Goal: Browse casually: Explore the website without a specific task or goal

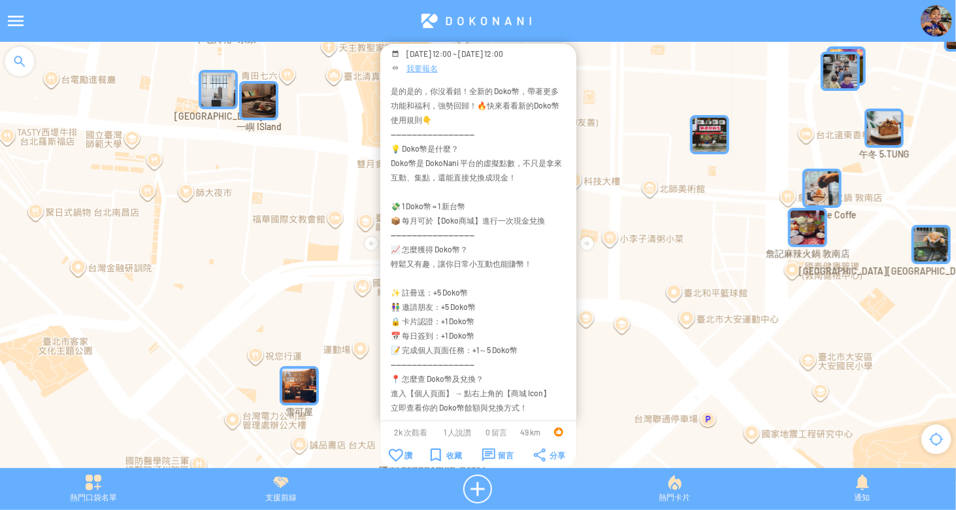
scroll to position [202, 0]
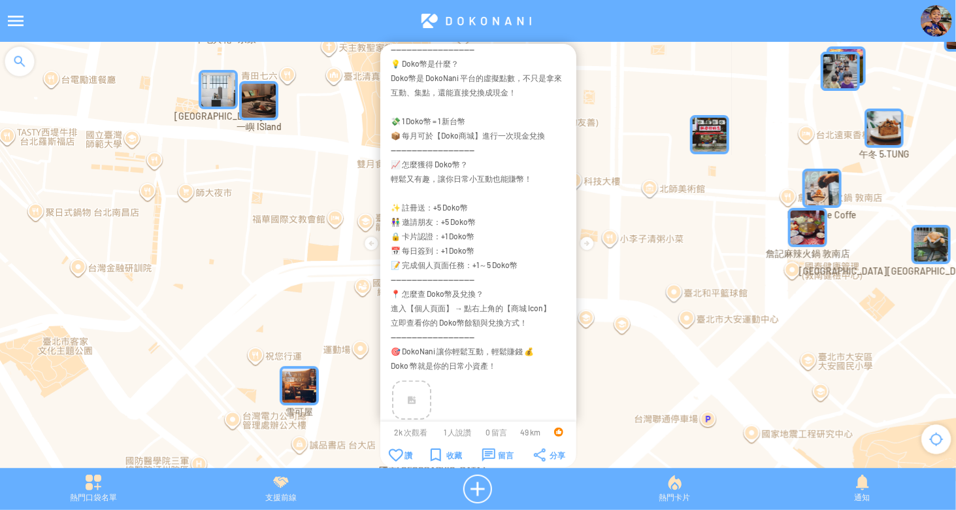
click at [11, 23] on div at bounding box center [15, 20] width 31 height 31
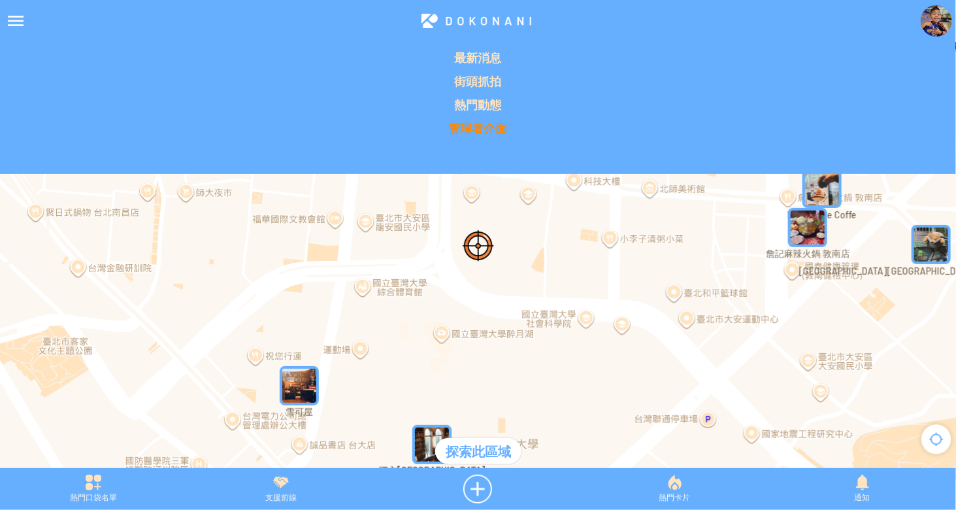
click at [467, 127] on p "管理者介面" at bounding box center [478, 128] width 940 height 16
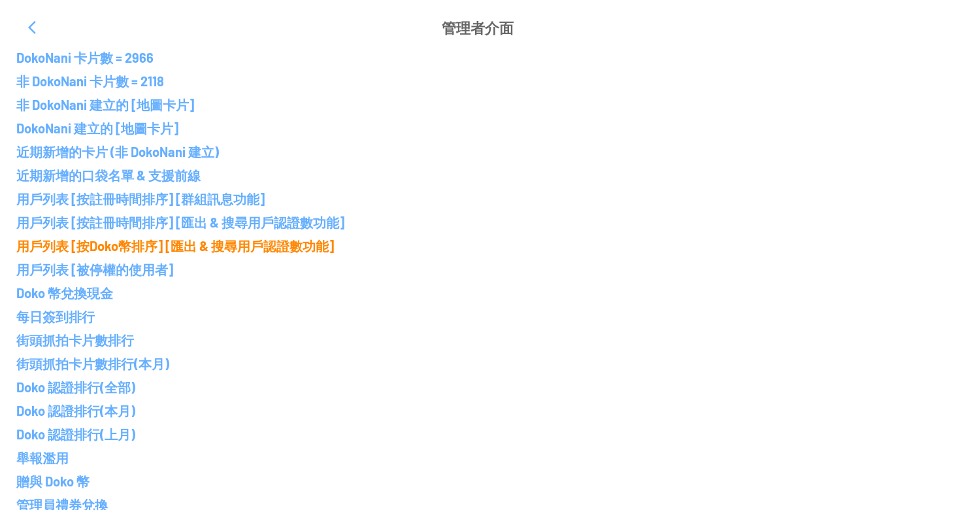
click at [125, 242] on p "用戶列表 [按Doko幣排序] [匯出 & 搜尋用戶認證數功能]" at bounding box center [477, 246] width 923 height 16
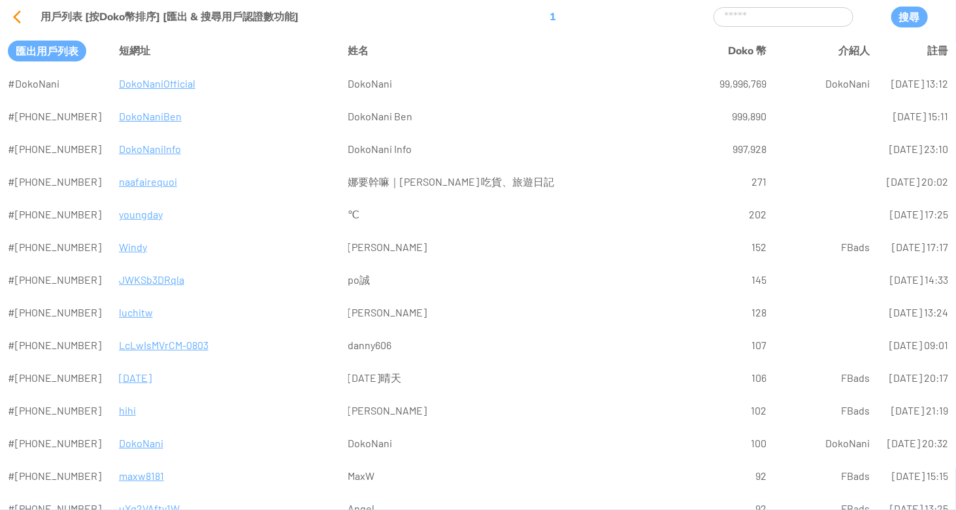
click at [8, 18] on div at bounding box center [16, 16] width 31 height 31
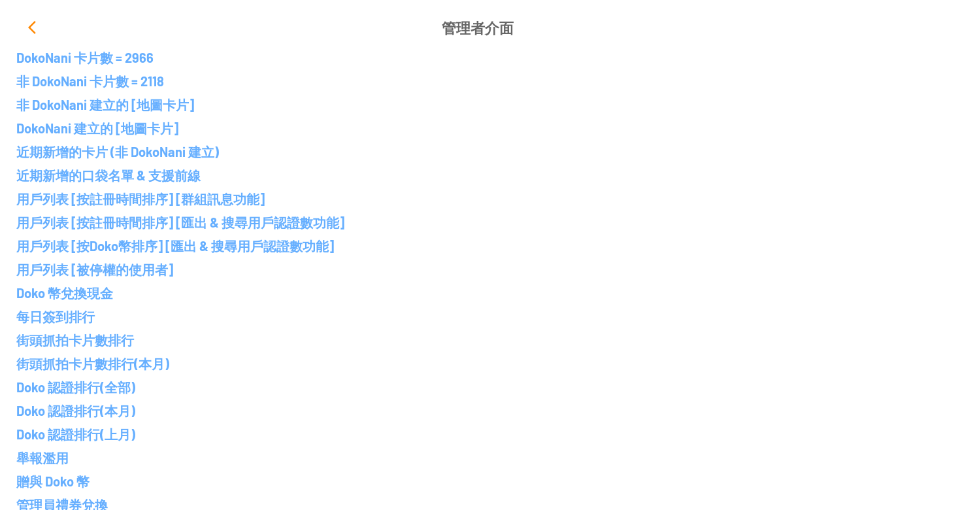
click at [35, 25] on div at bounding box center [31, 27] width 31 height 31
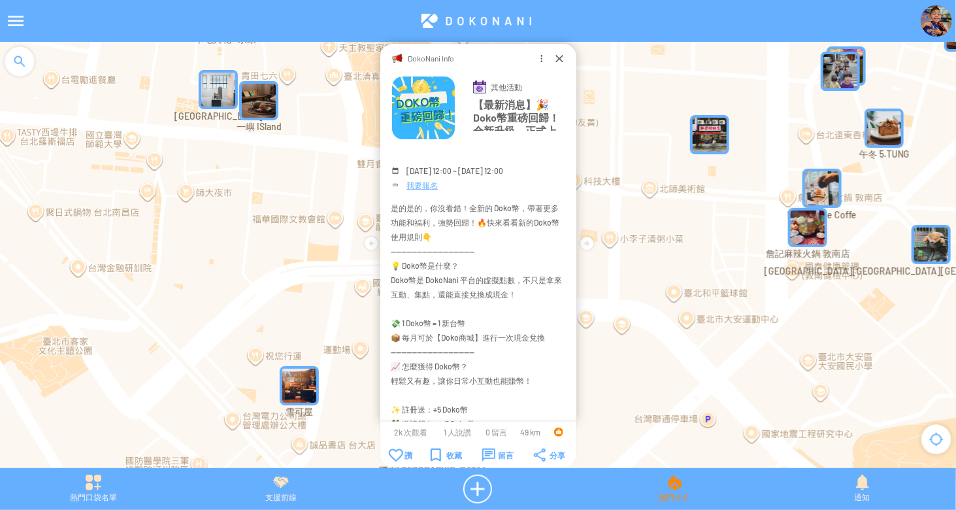
click at [672, 487] on div "熱門卡片" at bounding box center [675, 488] width 188 height 29
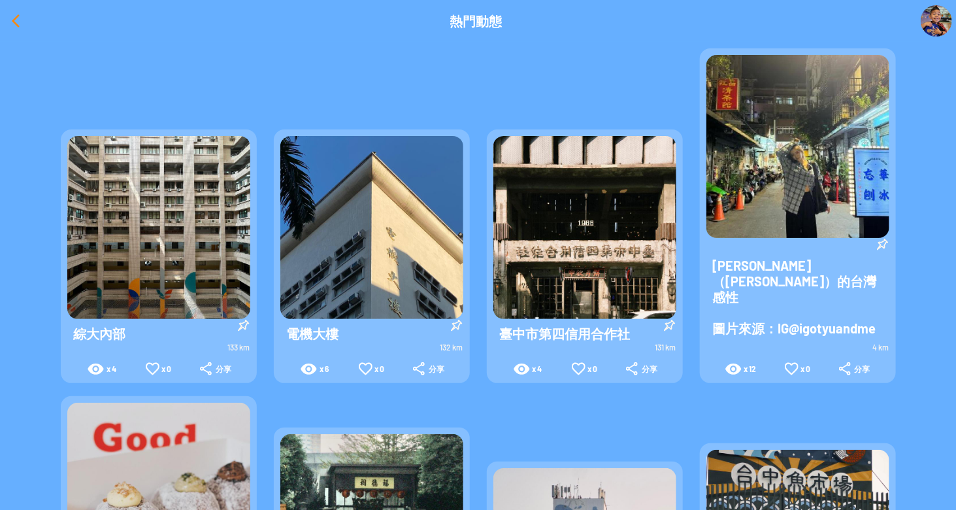
click at [16, 23] on div at bounding box center [15, 20] width 31 height 31
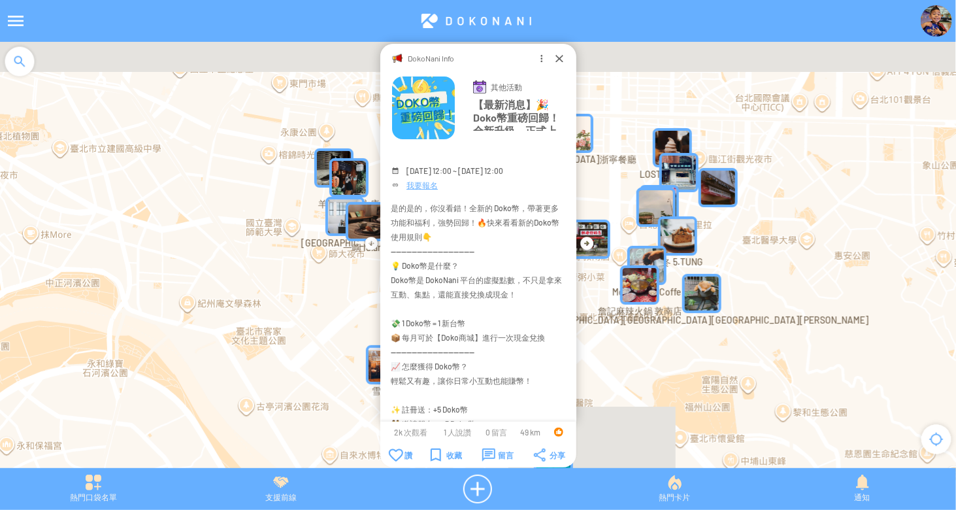
drag, startPoint x: 783, startPoint y: 210, endPoint x: 720, endPoint y: 254, distance: 77.4
click at [720, 254] on div at bounding box center [478, 261] width 956 height 439
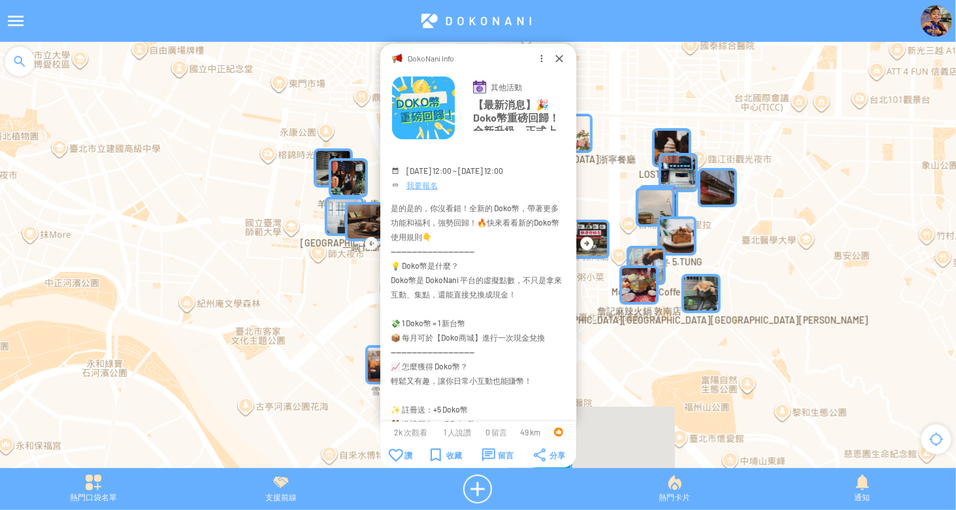
click at [724, 190] on img "" at bounding box center [717, 187] width 39 height 39
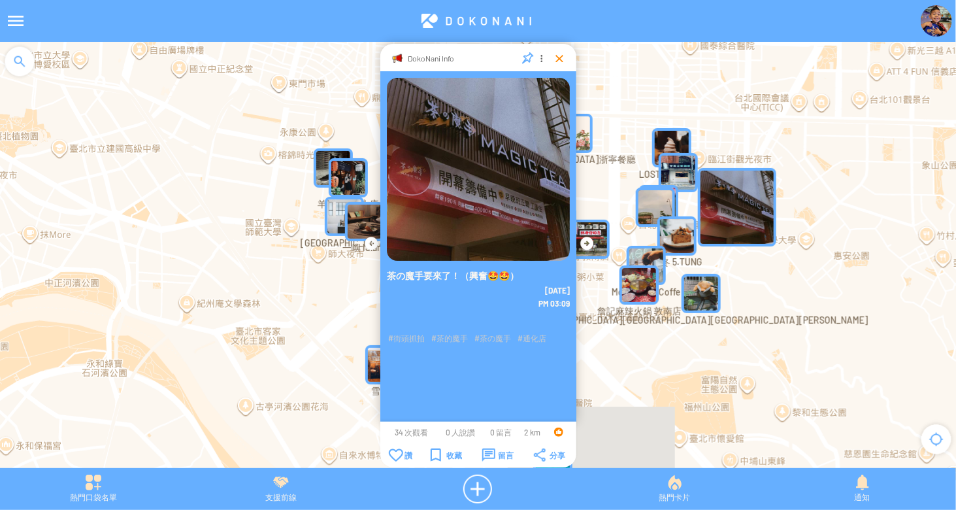
click at [559, 56] on div at bounding box center [559, 58] width 13 height 13
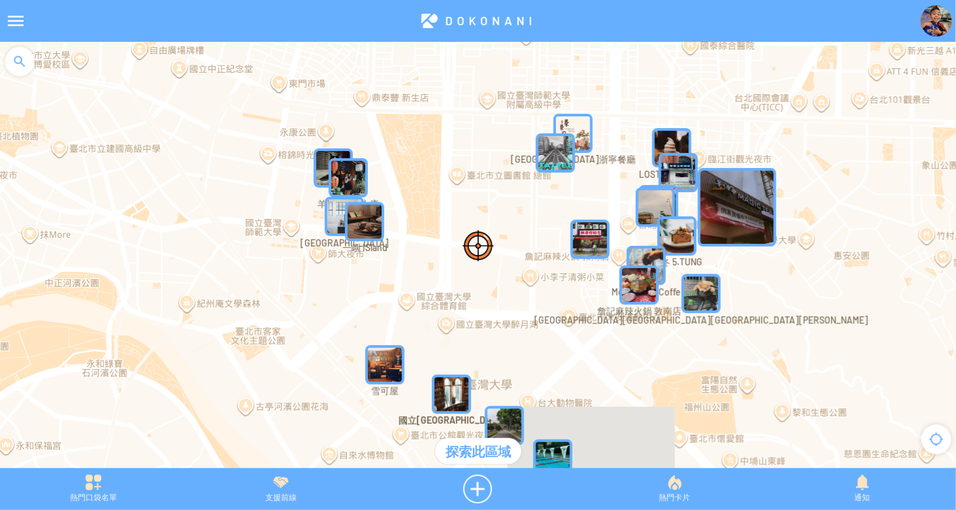
click at [353, 174] on img "羊毛與花 ‧ 永康" at bounding box center [348, 177] width 39 height 39
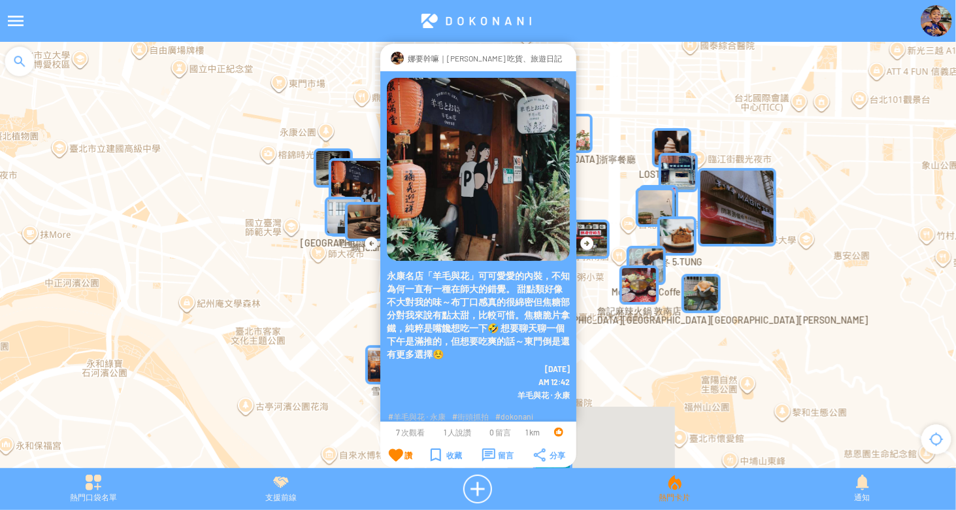
click at [663, 486] on div "熱門卡片" at bounding box center [675, 488] width 188 height 29
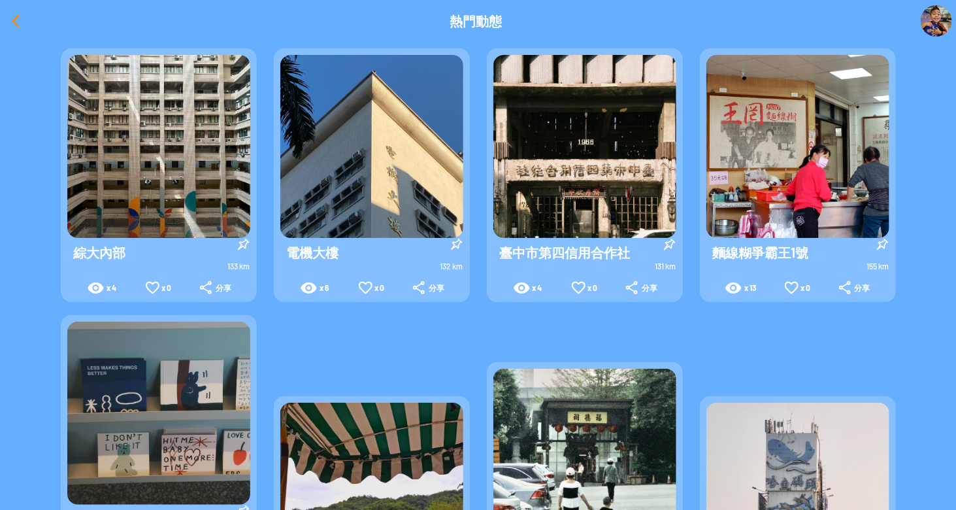
click at [14, 18] on div at bounding box center [15, 20] width 31 height 31
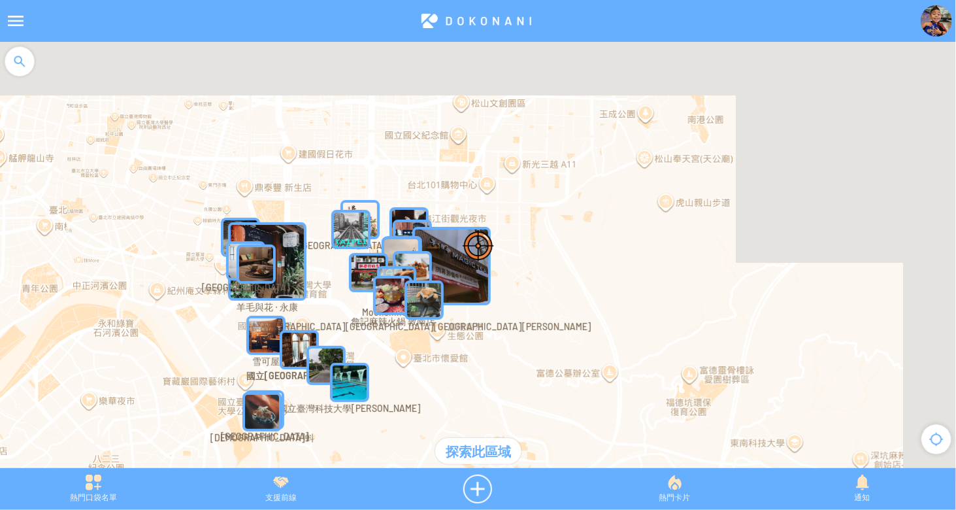
drag, startPoint x: 503, startPoint y: 177, endPoint x: 407, endPoint y: 224, distance: 106.4
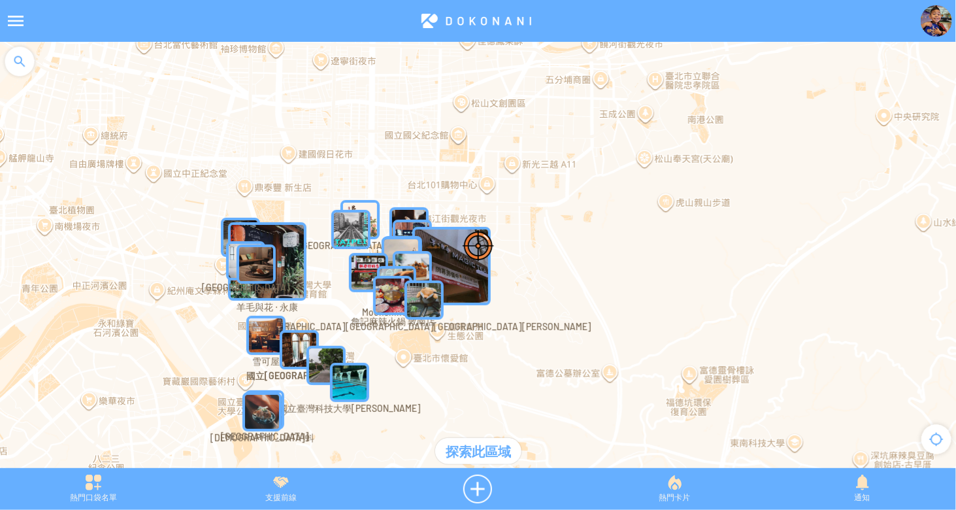
click at [407, 224] on img "" at bounding box center [412, 239] width 39 height 39
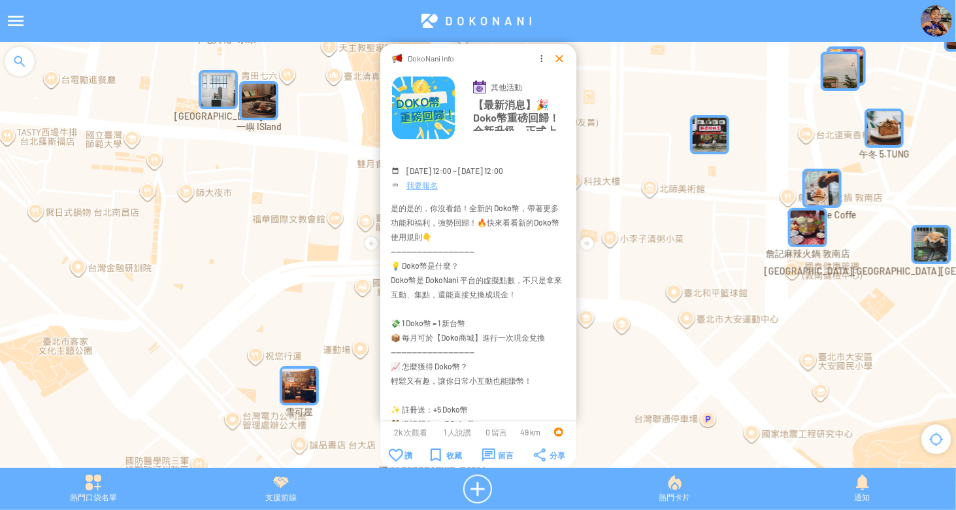
click at [555, 61] on div at bounding box center [559, 58] width 13 height 13
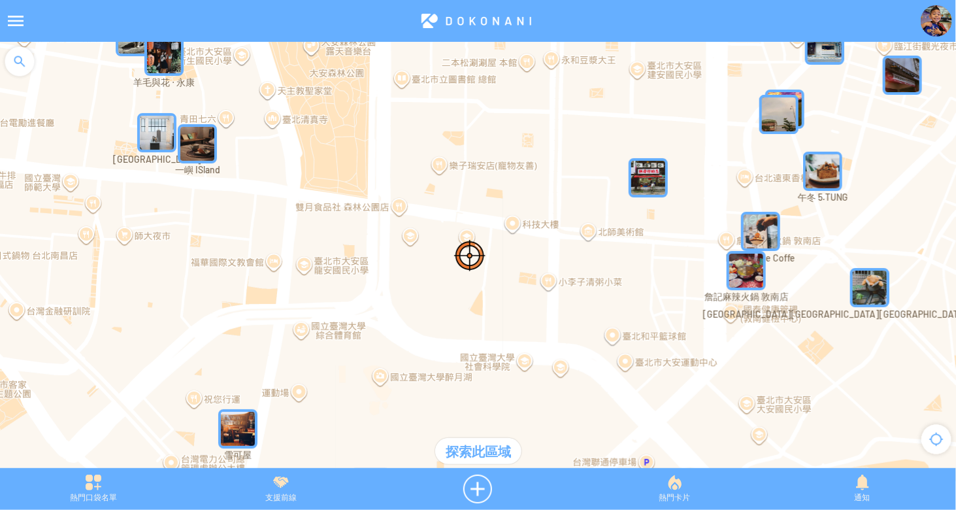
drag, startPoint x: 709, startPoint y: 172, endPoint x: 638, endPoint y: 233, distance: 94.1
click at [638, 233] on div at bounding box center [478, 261] width 956 height 439
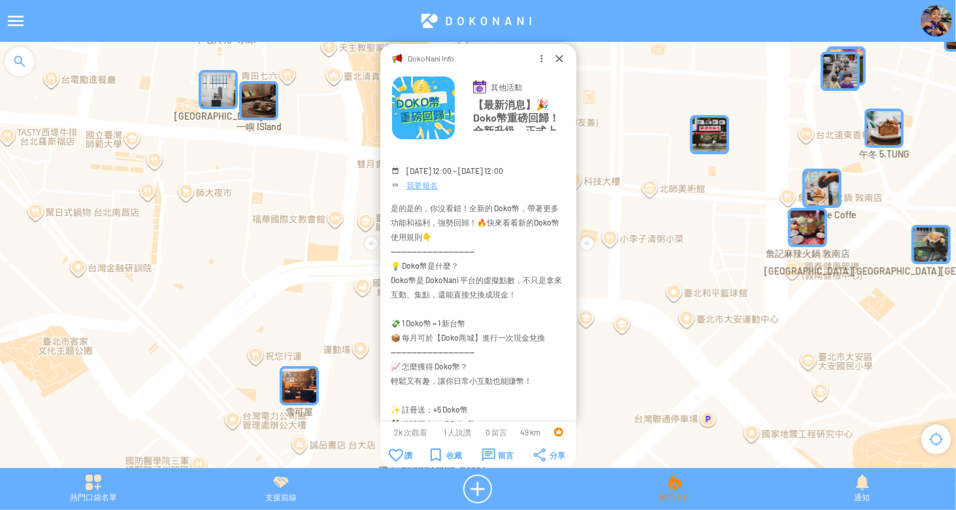
click at [678, 496] on div "熱門卡片" at bounding box center [675, 488] width 188 height 29
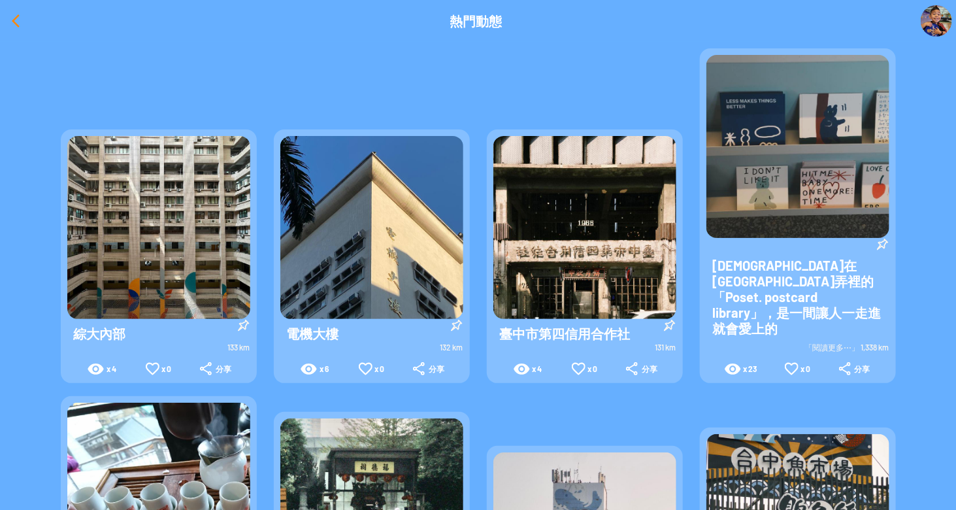
click at [11, 20] on div at bounding box center [15, 20] width 31 height 31
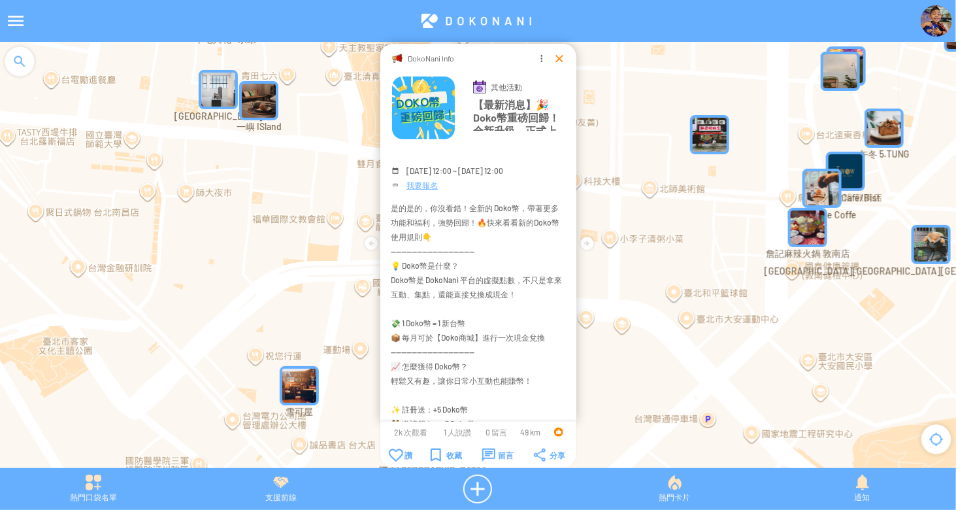
click at [561, 61] on div at bounding box center [559, 58] width 13 height 13
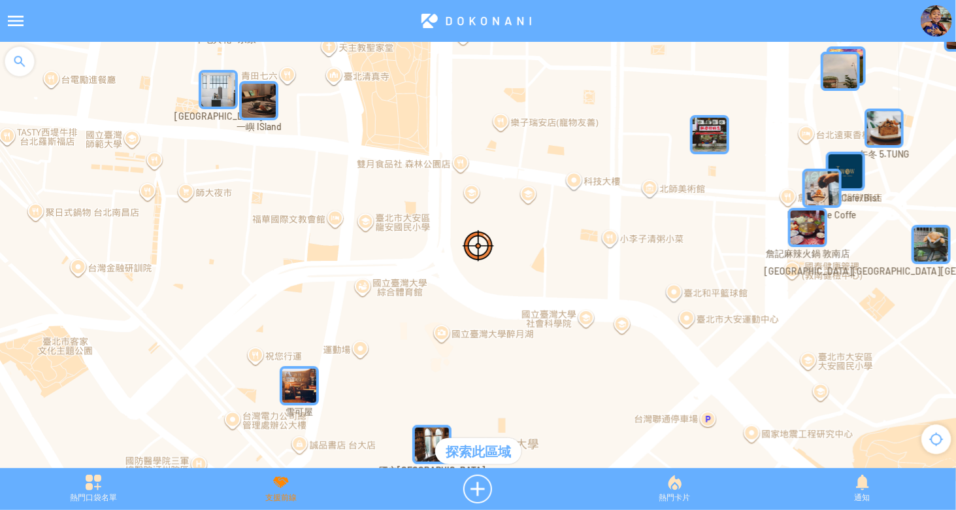
click at [280, 486] on div "支援前線" at bounding box center [282, 488] width 188 height 29
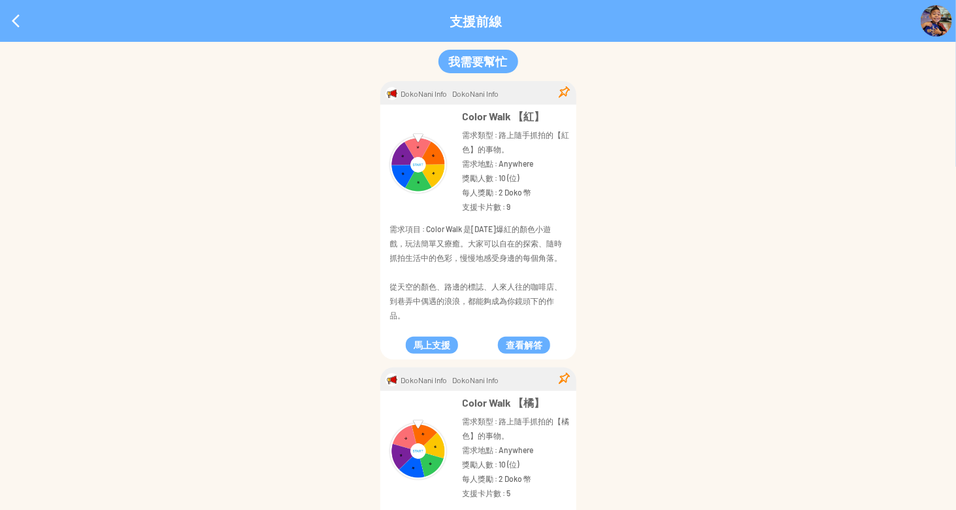
click at [30, 25] on div at bounding box center [15, 20] width 31 height 31
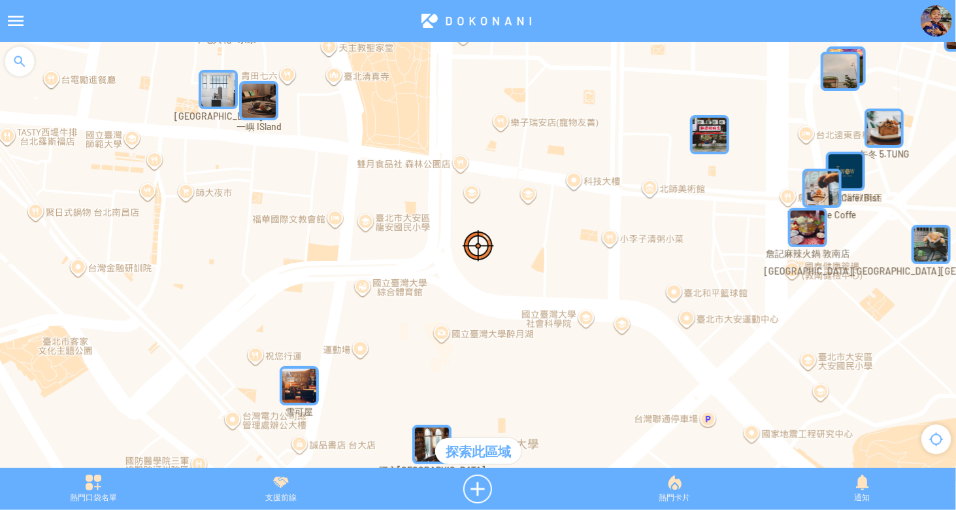
click at [678, 503] on div "熱門口袋名單 支援前線 熱門卡片 通知" at bounding box center [478, 489] width 956 height 42
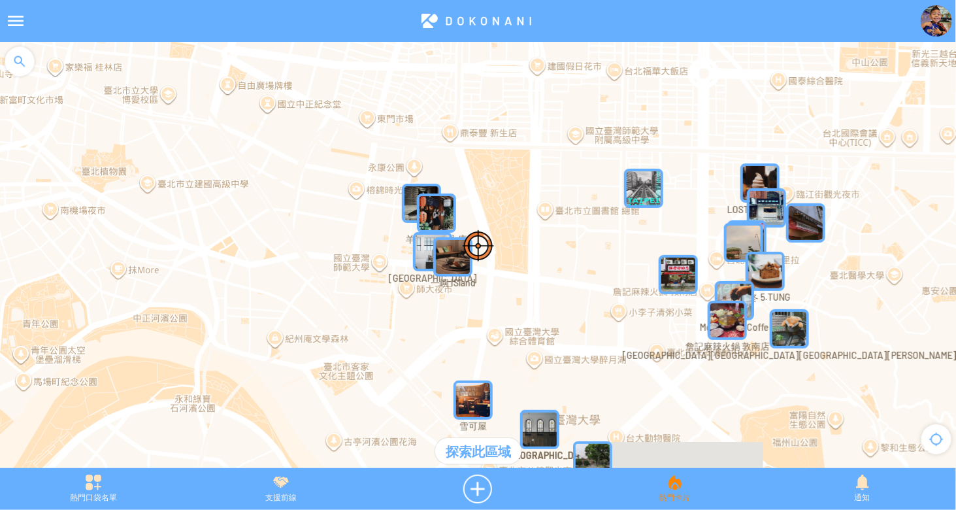
click at [677, 482] on div "熱門卡片" at bounding box center [675, 488] width 188 height 29
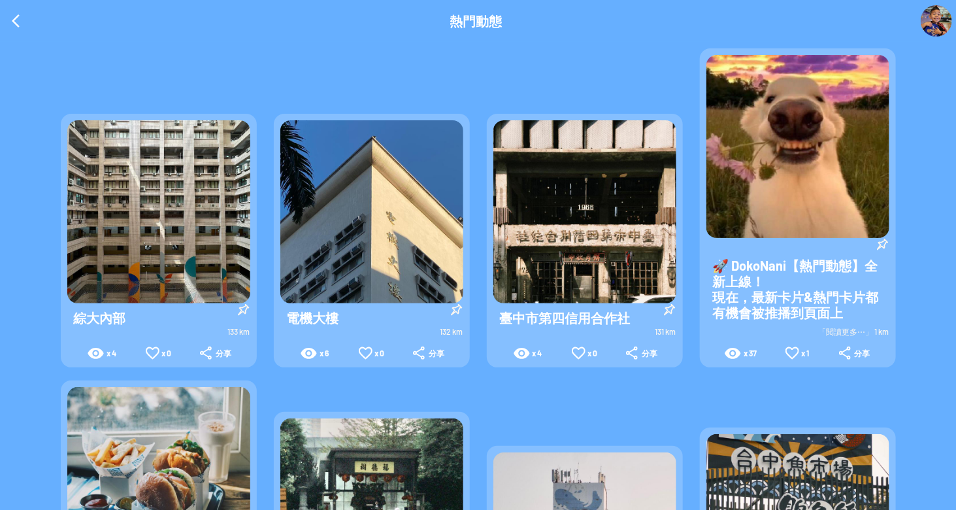
click at [589, 203] on img at bounding box center [584, 211] width 183 height 183
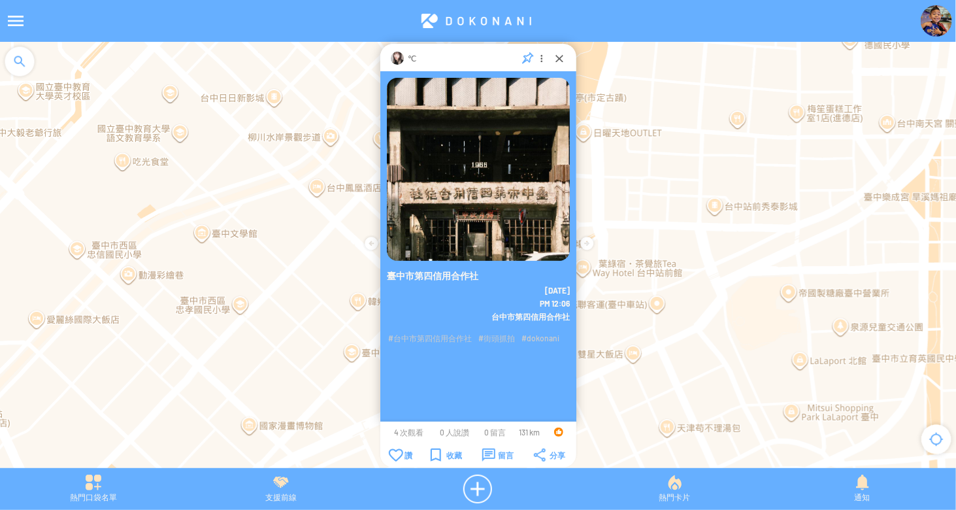
click at [510, 188] on img at bounding box center [478, 169] width 183 height 183
click at [590, 242] on div at bounding box center [586, 243] width 21 height 21
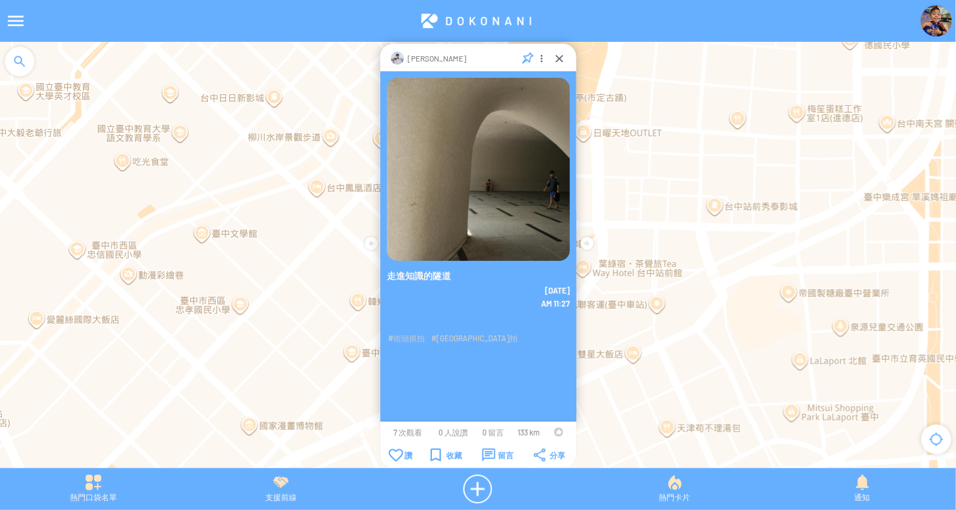
click at [590, 242] on div at bounding box center [586, 243] width 21 height 21
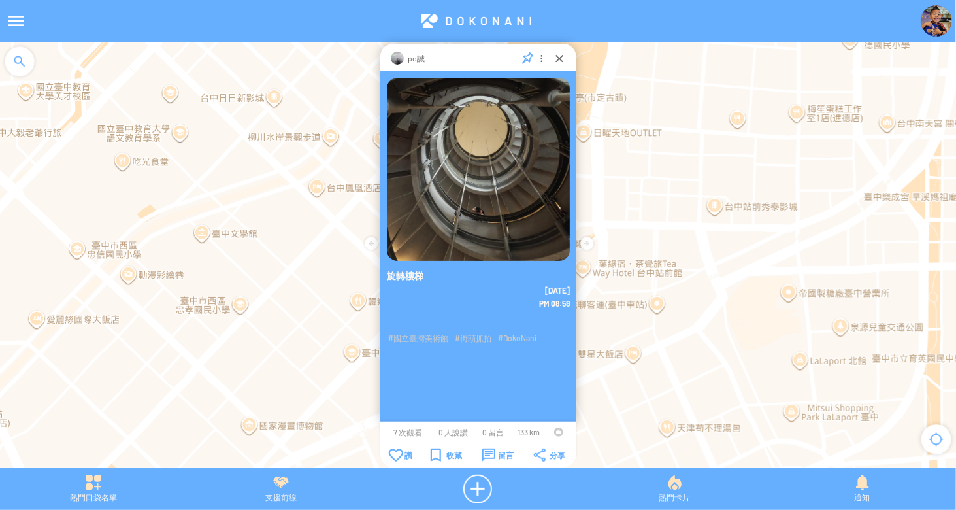
click at [590, 242] on div at bounding box center [586, 243] width 21 height 21
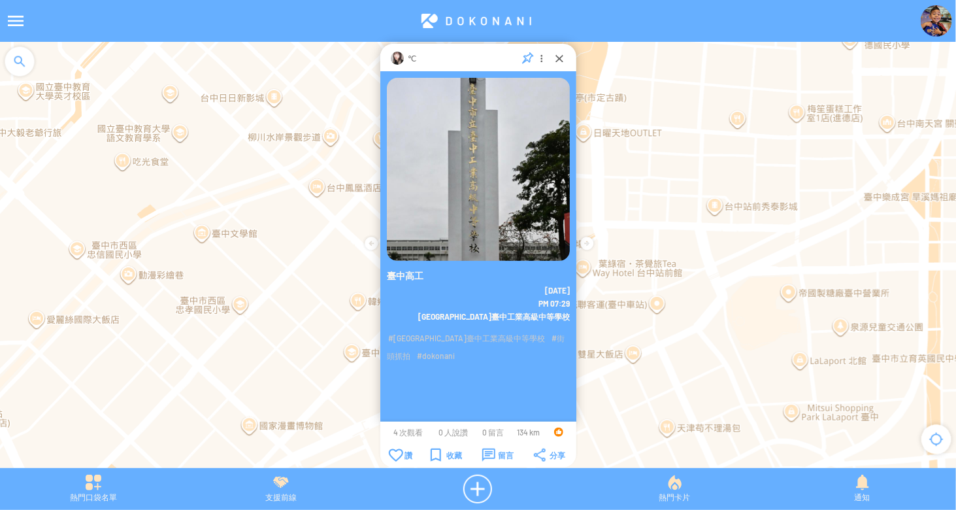
click at [590, 240] on div at bounding box center [586, 243] width 21 height 21
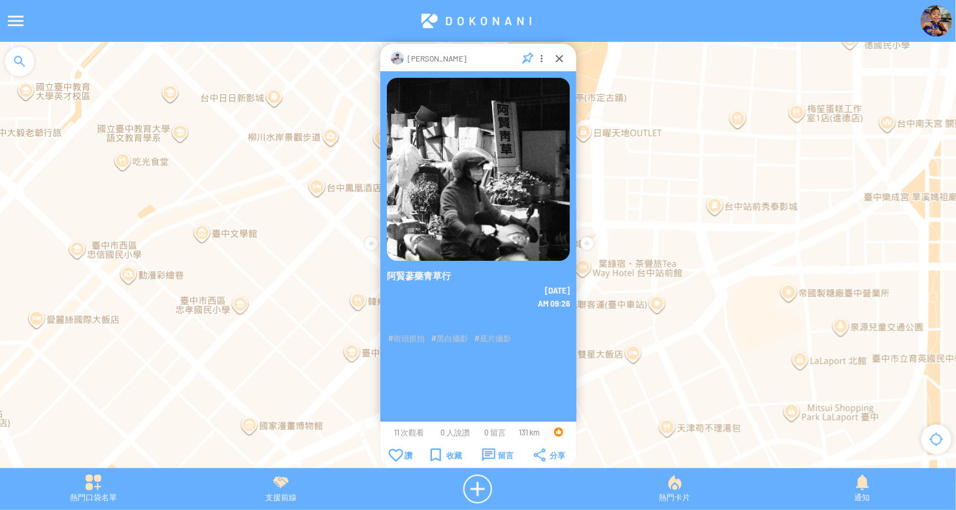
click at [590, 240] on div at bounding box center [586, 243] width 21 height 21
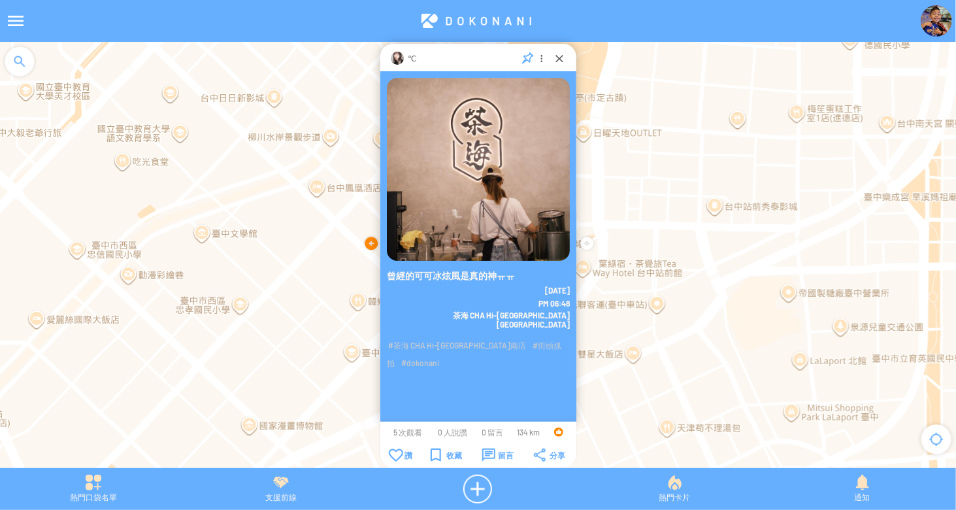
click at [367, 250] on div at bounding box center [371, 243] width 21 height 21
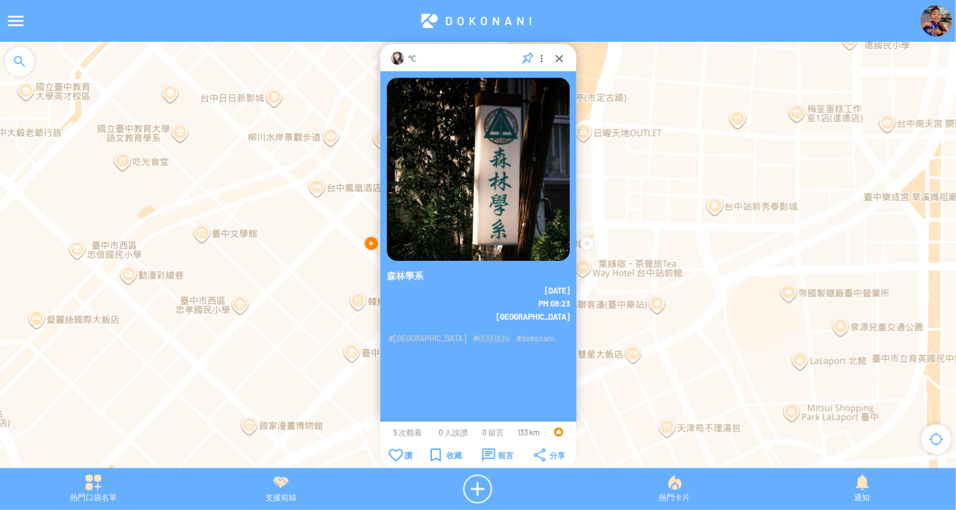
click at [369, 249] on div at bounding box center [371, 243] width 21 height 21
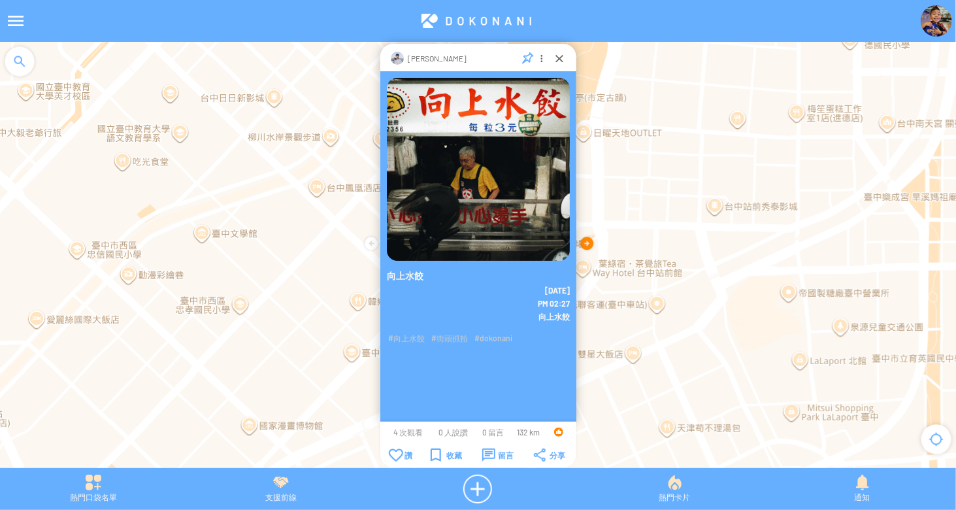
click at [587, 235] on div at bounding box center [586, 243] width 21 height 21
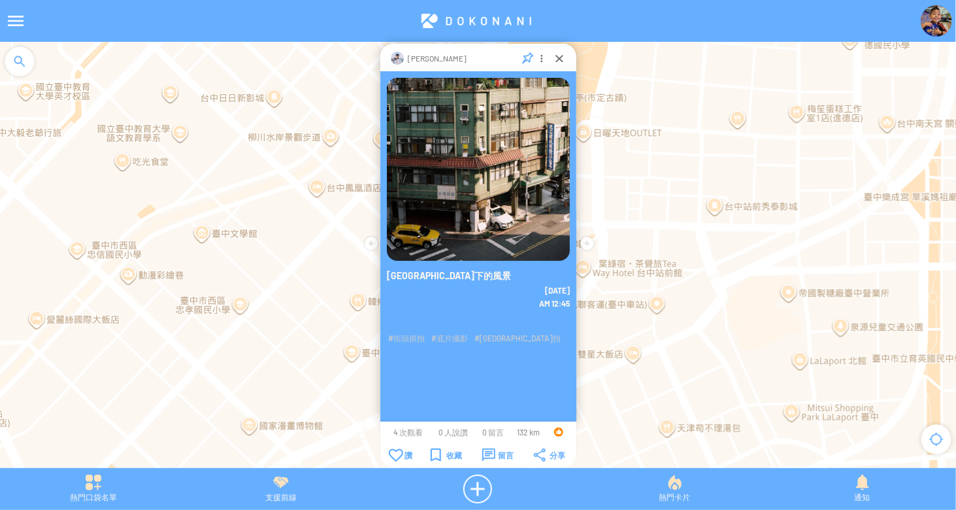
click at [587, 235] on div at bounding box center [586, 243] width 21 height 21
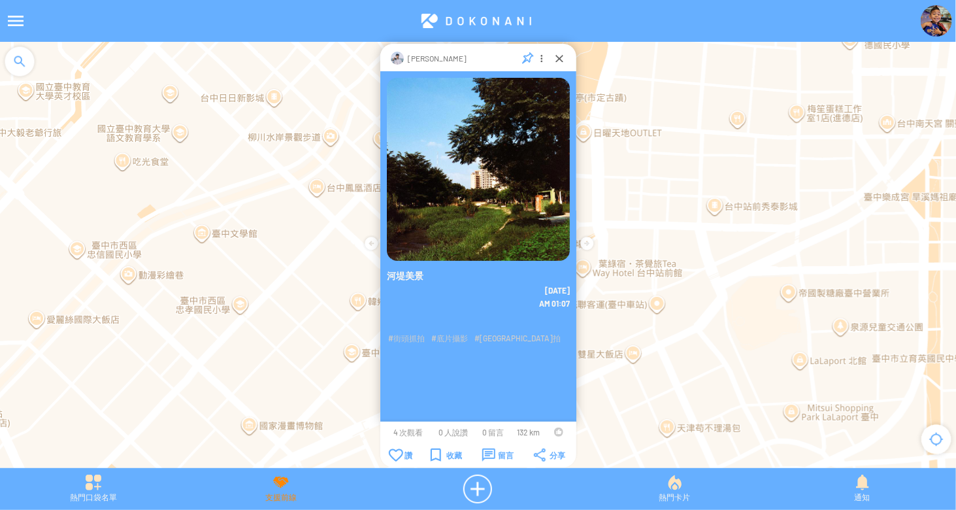
click at [281, 476] on div "支援前線" at bounding box center [282, 488] width 188 height 29
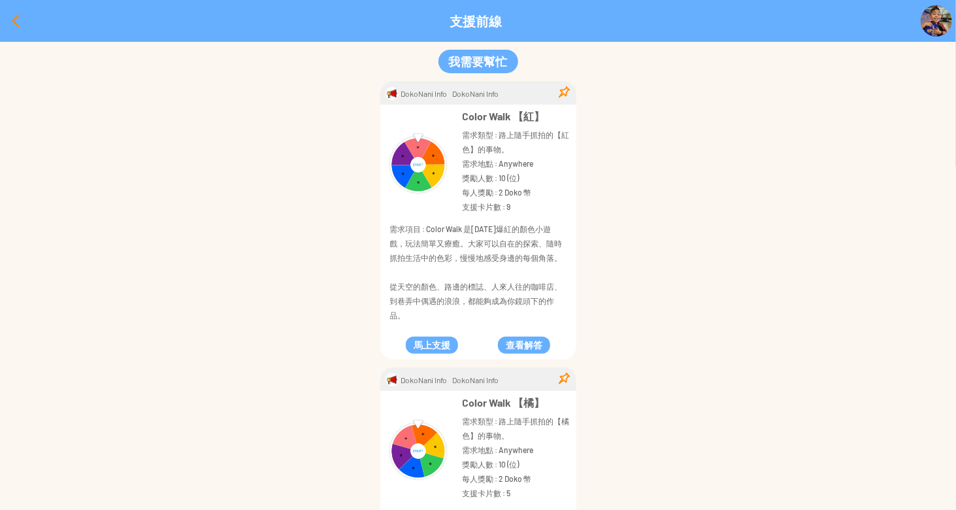
click at [4, 21] on div at bounding box center [15, 20] width 31 height 31
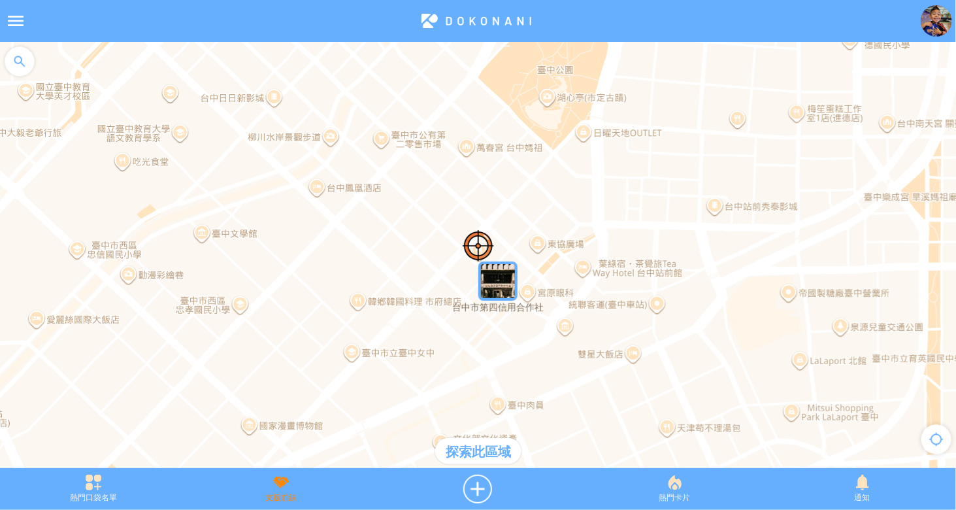
click at [288, 477] on div "支援前線" at bounding box center [282, 488] width 188 height 29
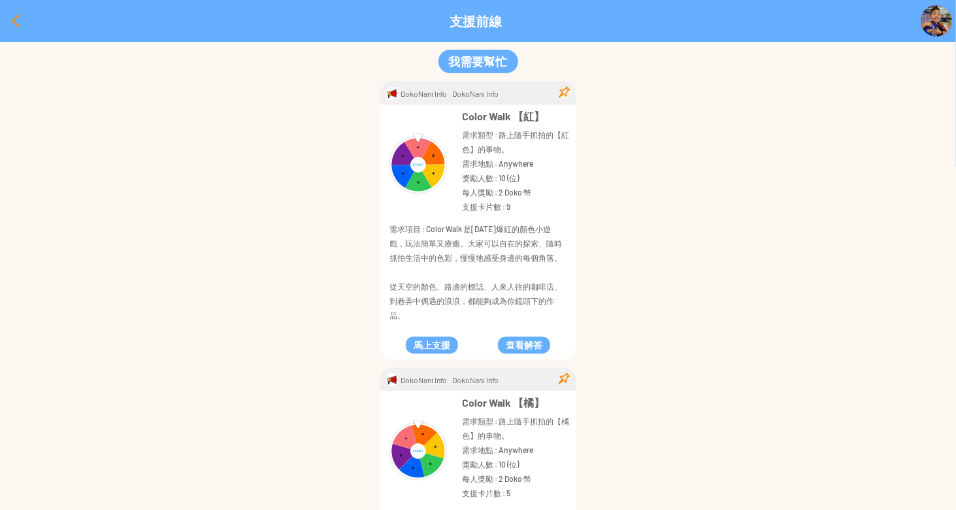
click at [17, 19] on div at bounding box center [15, 20] width 31 height 31
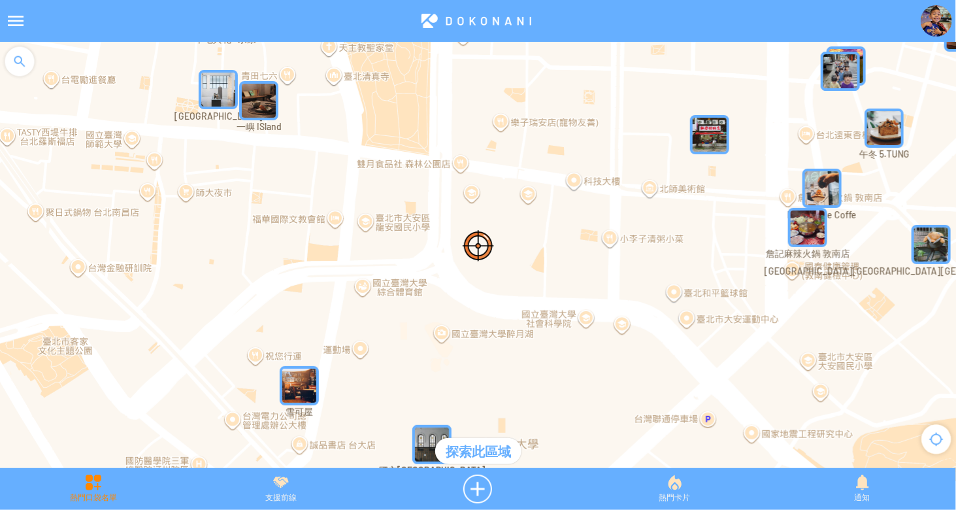
click at [110, 491] on div "熱門口袋名單" at bounding box center [94, 488] width 188 height 29
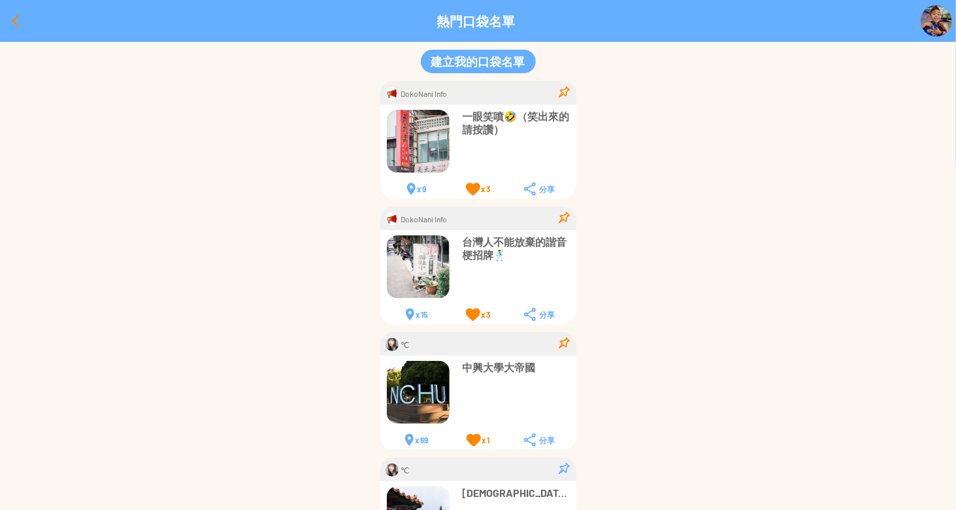
click at [14, 20] on div at bounding box center [15, 20] width 31 height 31
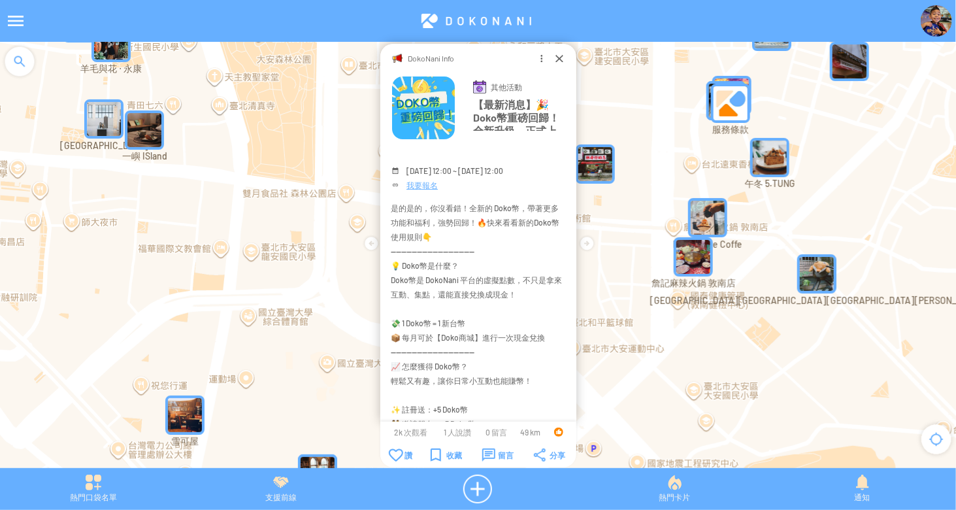
drag, startPoint x: 761, startPoint y: 161, endPoint x: 640, endPoint y: 193, distance: 125.7
click at [640, 193] on div at bounding box center [478, 261] width 956 height 439
click at [557, 58] on div at bounding box center [559, 58] width 13 height 13
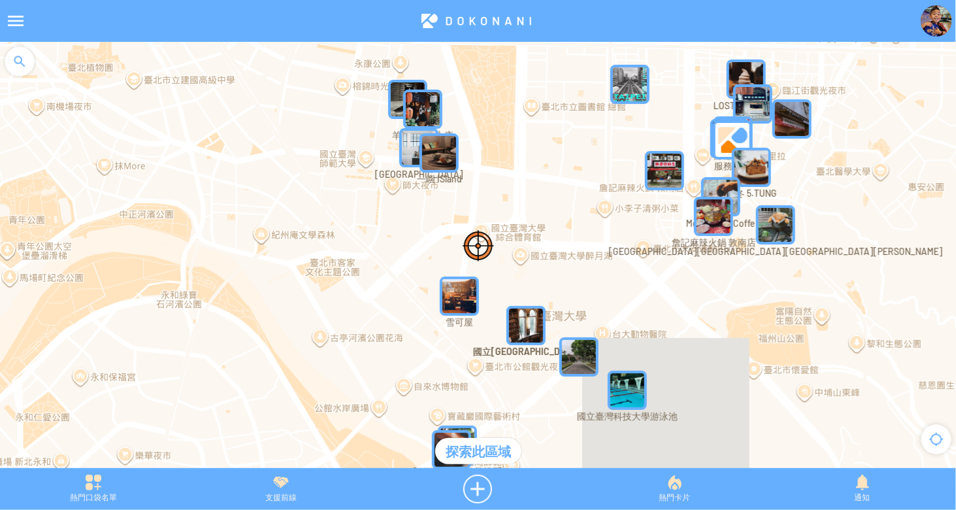
click at [729, 135] on img "服務條款" at bounding box center [732, 139] width 39 height 39
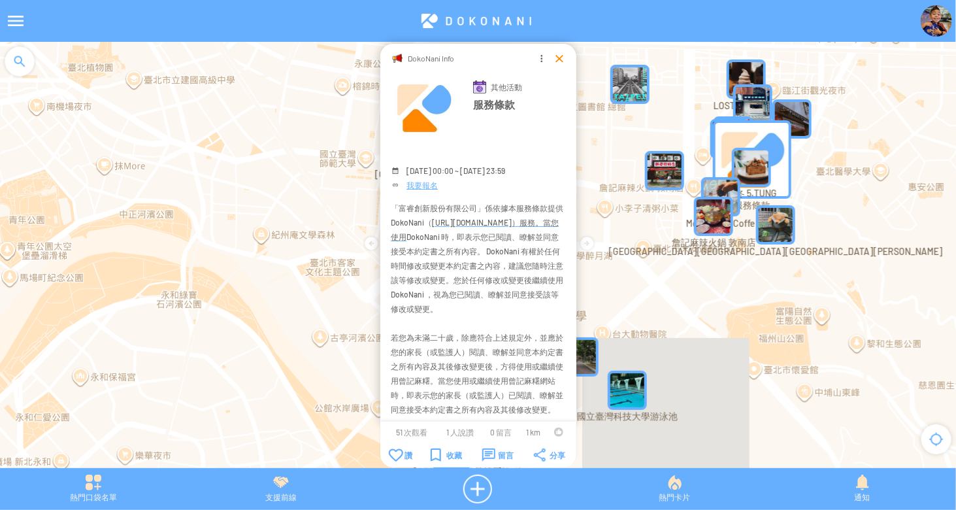
click at [556, 60] on div at bounding box center [559, 58] width 13 height 13
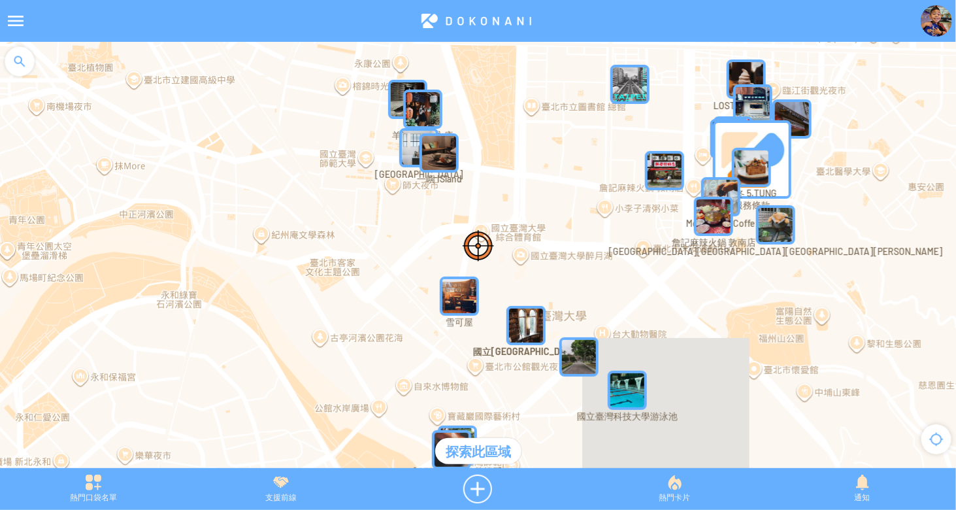
click at [748, 71] on img "LOST and Found" at bounding box center [746, 78] width 39 height 39
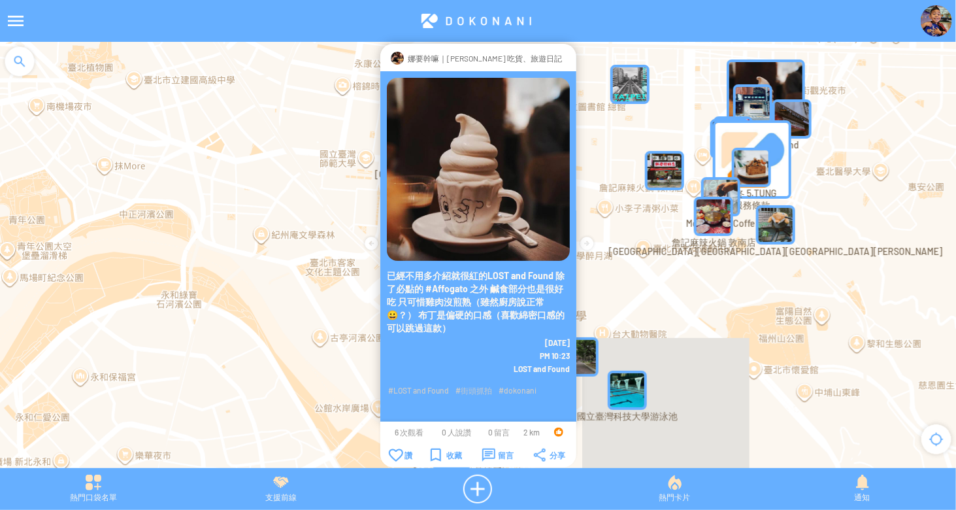
click at [567, 57] on div at bounding box center [567, 58] width 0 height 13
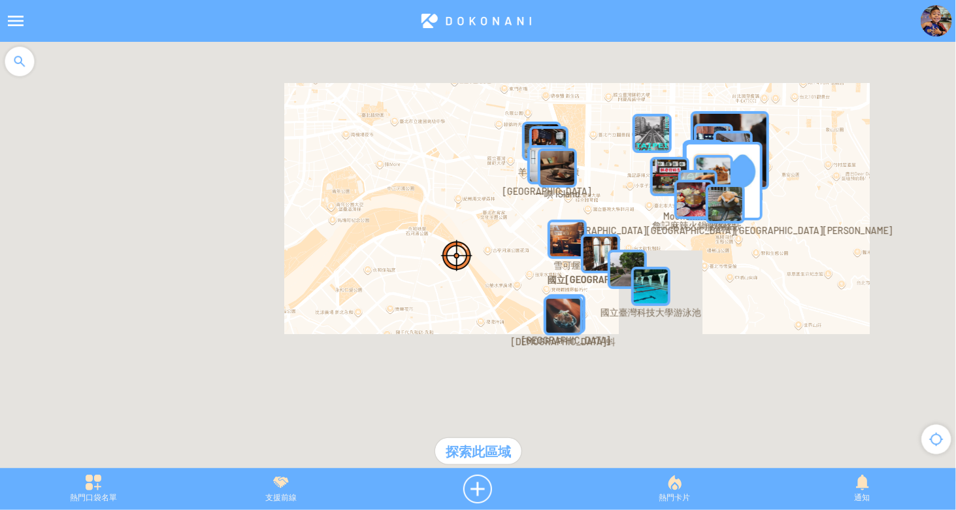
drag, startPoint x: 689, startPoint y: 130, endPoint x: 497, endPoint y: 205, distance: 206.7
click at [497, 205] on div at bounding box center [478, 261] width 956 height 439
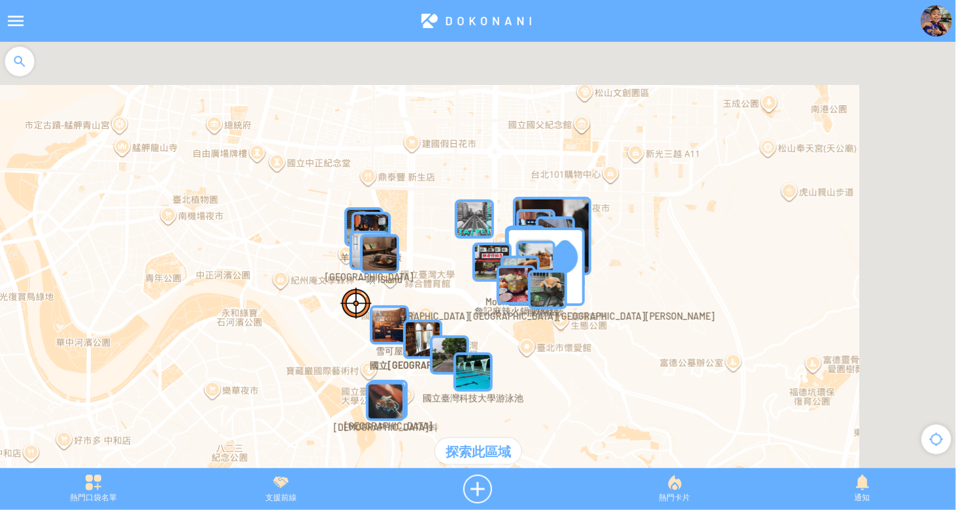
drag, startPoint x: 565, startPoint y: 200, endPoint x: 361, endPoint y: 291, distance: 224.1
click at [361, 291] on div at bounding box center [478, 261] width 956 height 439
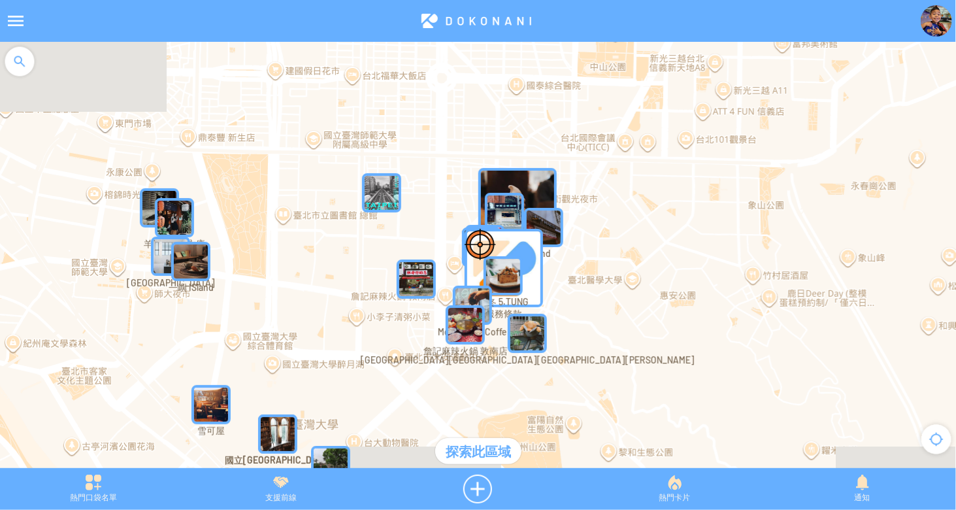
drag, startPoint x: 257, startPoint y: 294, endPoint x: 598, endPoint y: 132, distance: 377.1
click at [598, 132] on div at bounding box center [478, 261] width 956 height 439
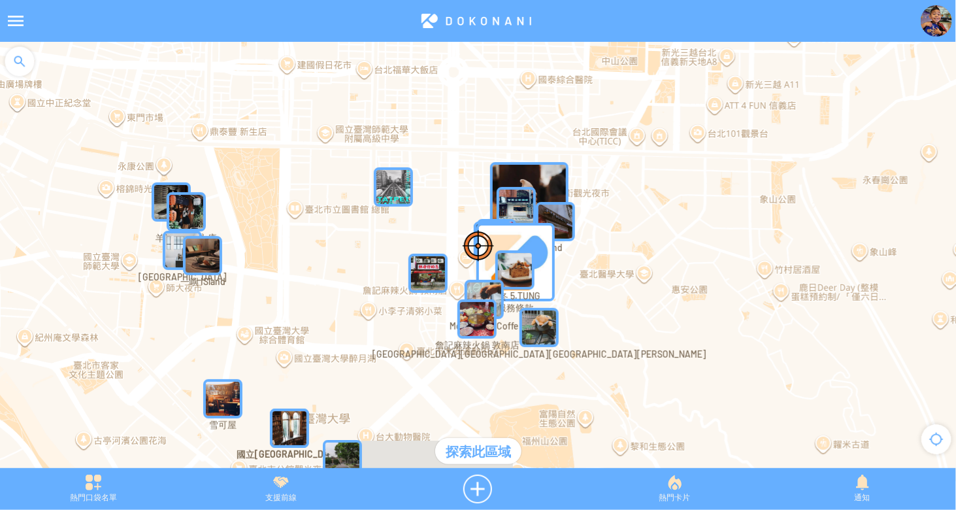
click at [395, 189] on img "" at bounding box center [393, 186] width 39 height 39
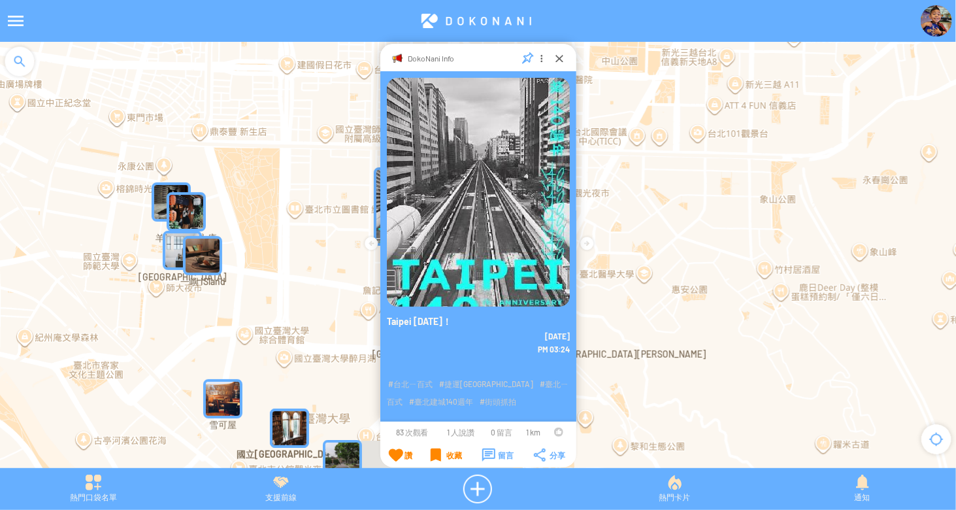
click at [197, 253] on img "一嶼 ISland" at bounding box center [202, 255] width 39 height 39
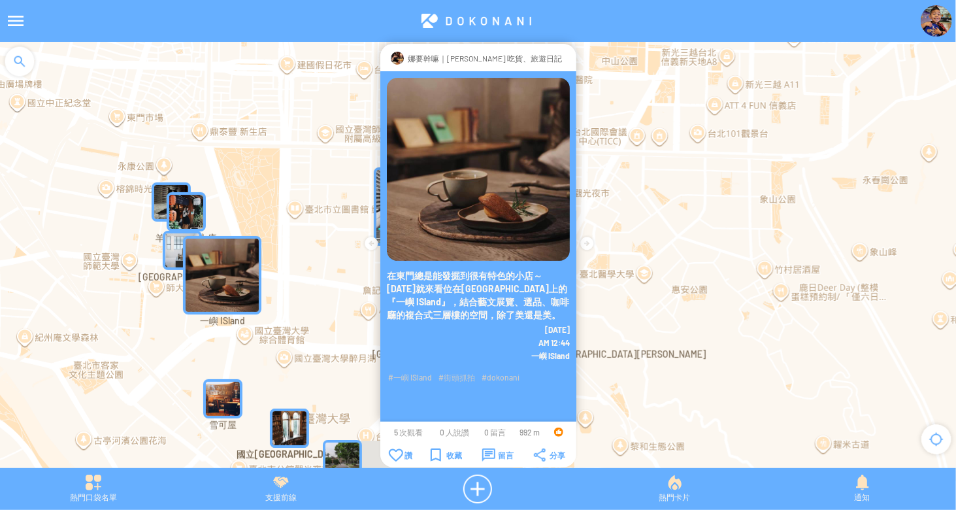
click at [181, 206] on img "羊毛與花 ‧ 永康" at bounding box center [186, 211] width 39 height 39
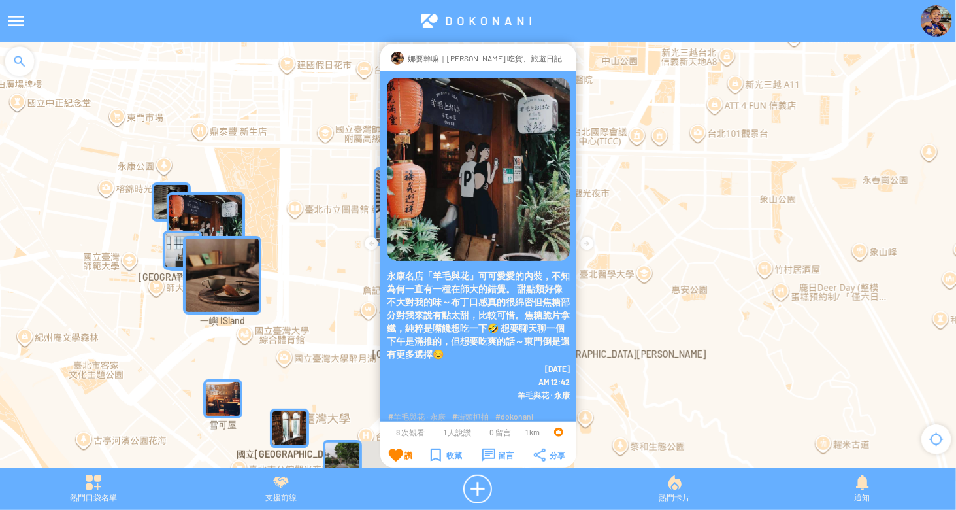
click at [157, 194] on img "" at bounding box center [171, 201] width 39 height 39
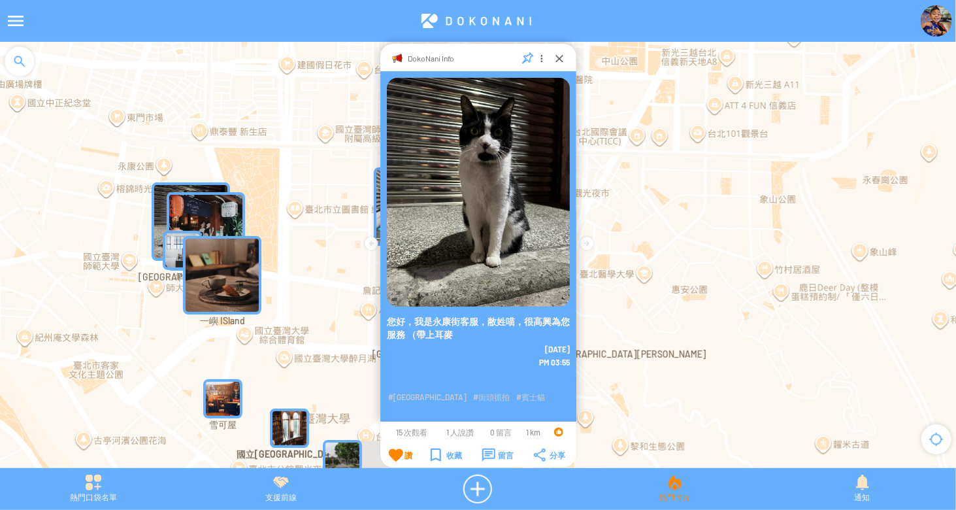
click at [654, 485] on div "熱門卡片" at bounding box center [675, 488] width 188 height 29
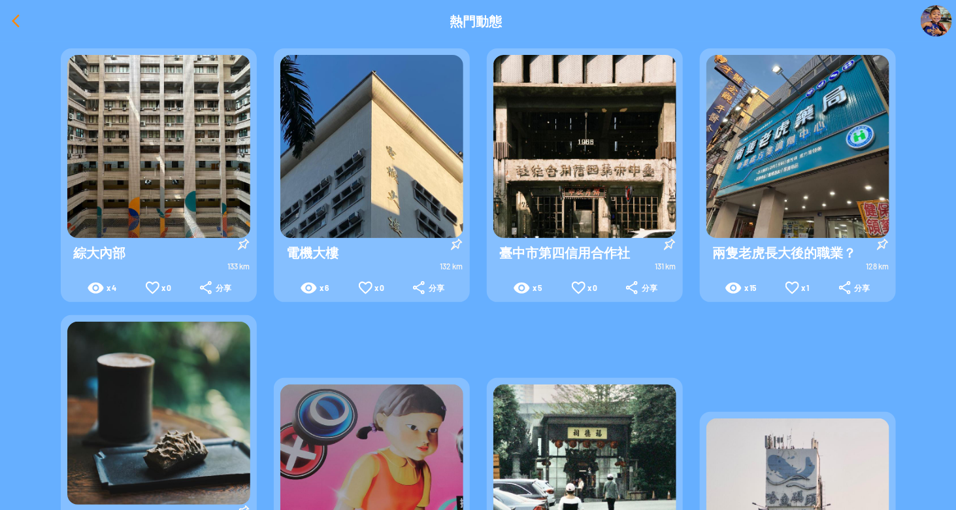
click at [6, 22] on div at bounding box center [15, 20] width 31 height 31
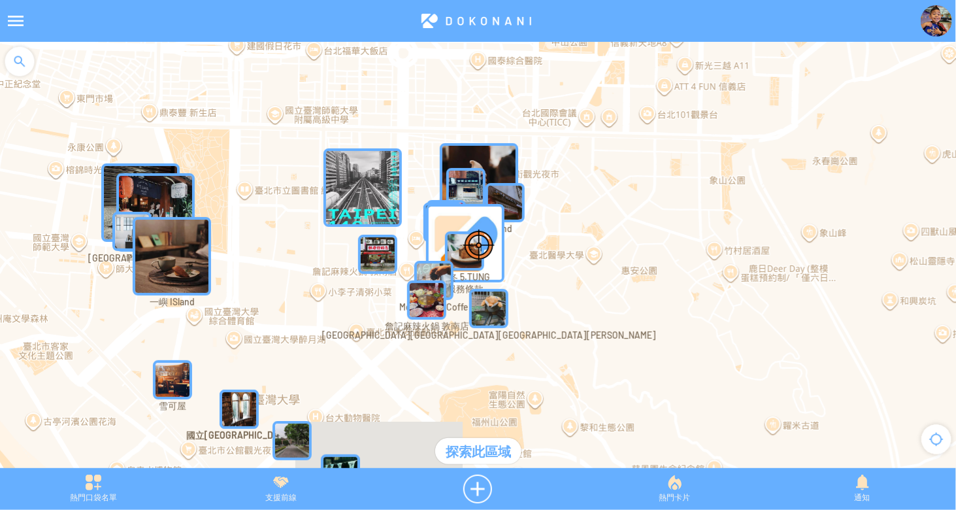
drag, startPoint x: 404, startPoint y: 405, endPoint x: 424, endPoint y: 288, distance: 118.1
click at [424, 288] on img "詹記麻辣火鍋 敦南店" at bounding box center [426, 299] width 39 height 39
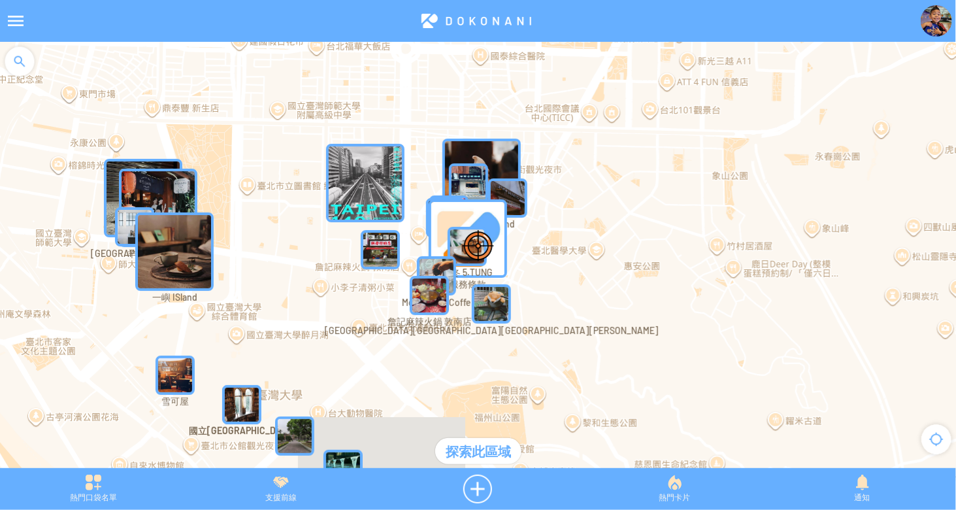
click at [432, 292] on img "詹記麻辣火鍋 敦南店" at bounding box center [429, 295] width 39 height 39
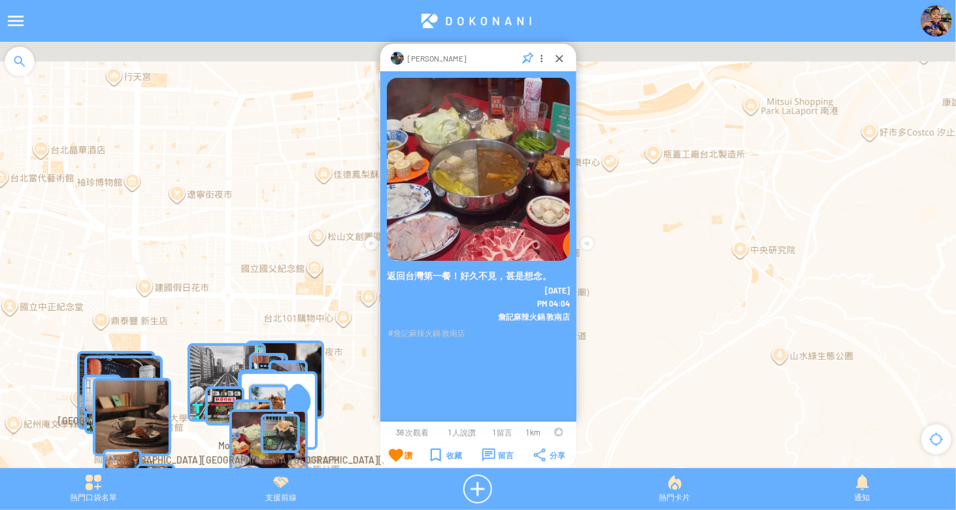
drag, startPoint x: 588, startPoint y: 331, endPoint x: 576, endPoint y: 340, distance: 14.9
click at [576, 340] on div at bounding box center [478, 261] width 956 height 439
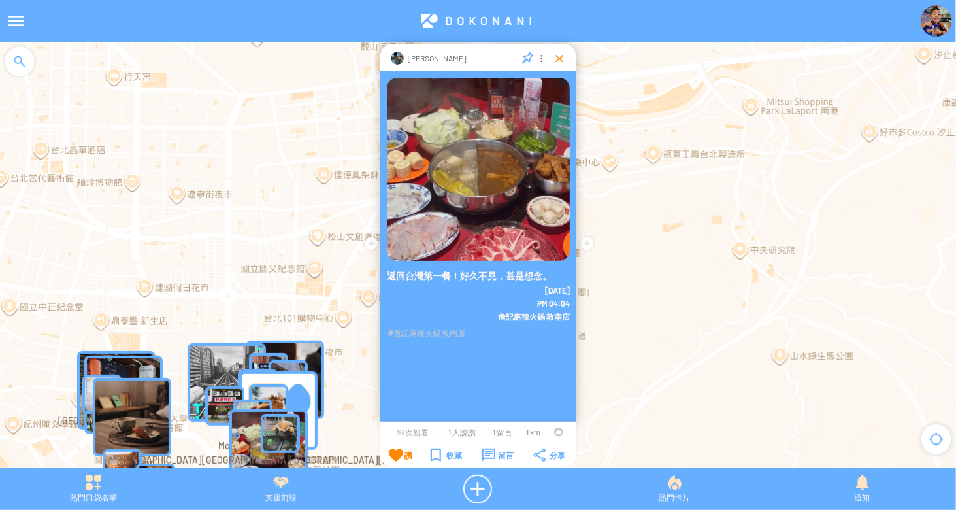
click at [553, 56] on div at bounding box center [559, 58] width 13 height 13
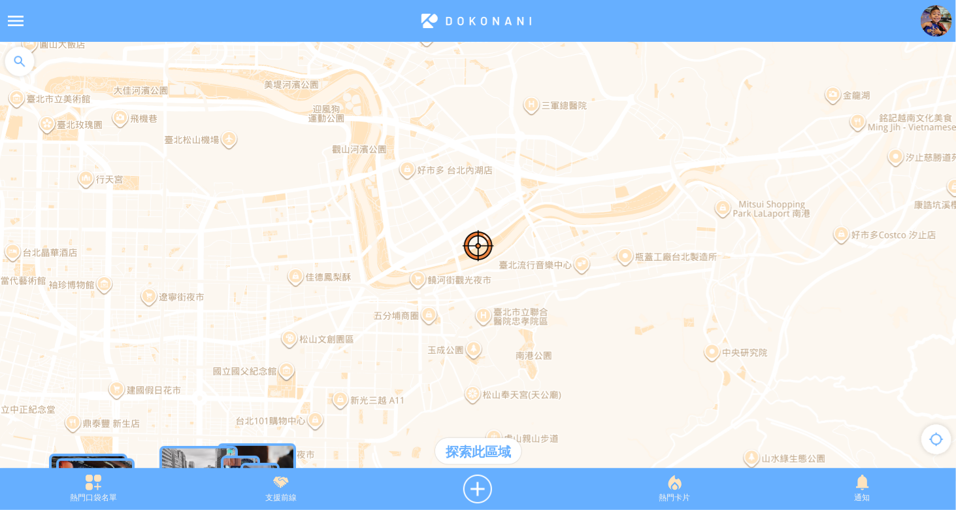
drag, startPoint x: 472, startPoint y: 337, endPoint x: 445, endPoint y: 440, distance: 106.7
click at [445, 440] on div "寶藏巖國際藝術村 國立臺灣科技大學游泳池 LOST and Found 羊毛與花 ‧ 永康 雪可屋 san galerie 一嶼 ISland 午冬 5.TU…" at bounding box center [478, 261] width 956 height 439
click at [479, 444] on div "探索此區域" at bounding box center [478, 451] width 86 height 26
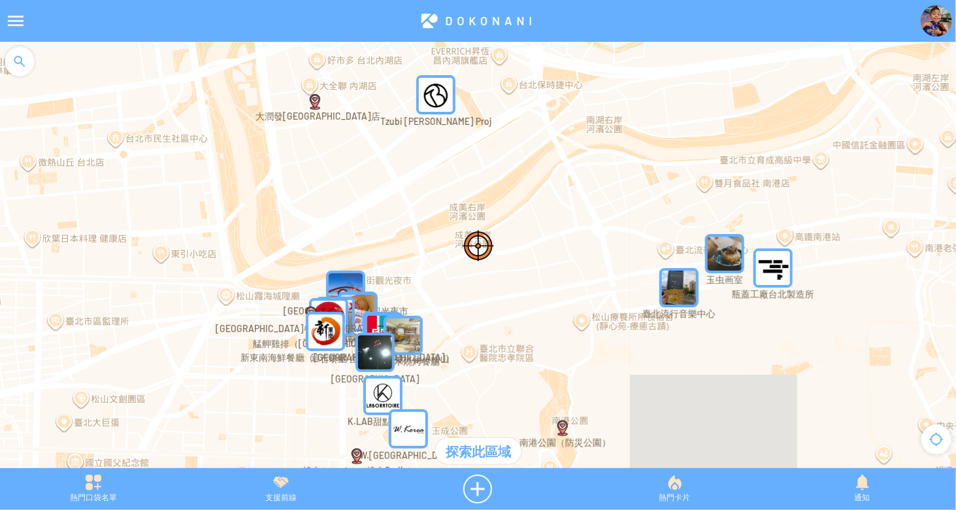
click at [435, 108] on img "Tzubi Park Proj" at bounding box center [435, 94] width 39 height 39
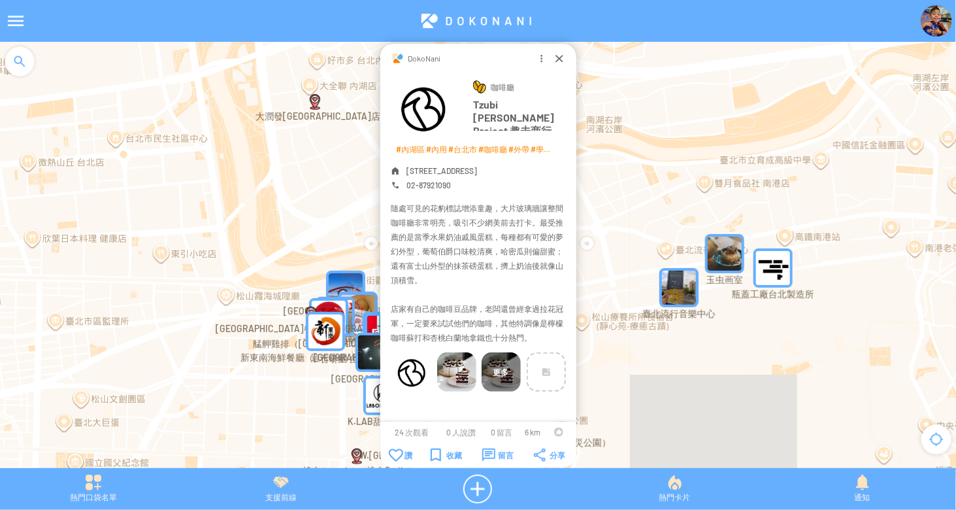
click at [450, 369] on img at bounding box center [456, 371] width 39 height 39
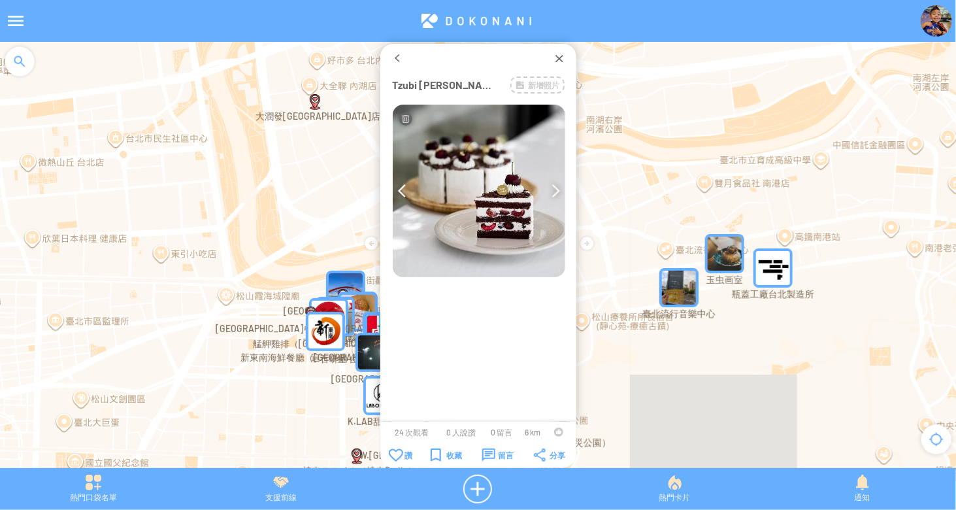
click at [552, 191] on img at bounding box center [556, 190] width 8 height 13
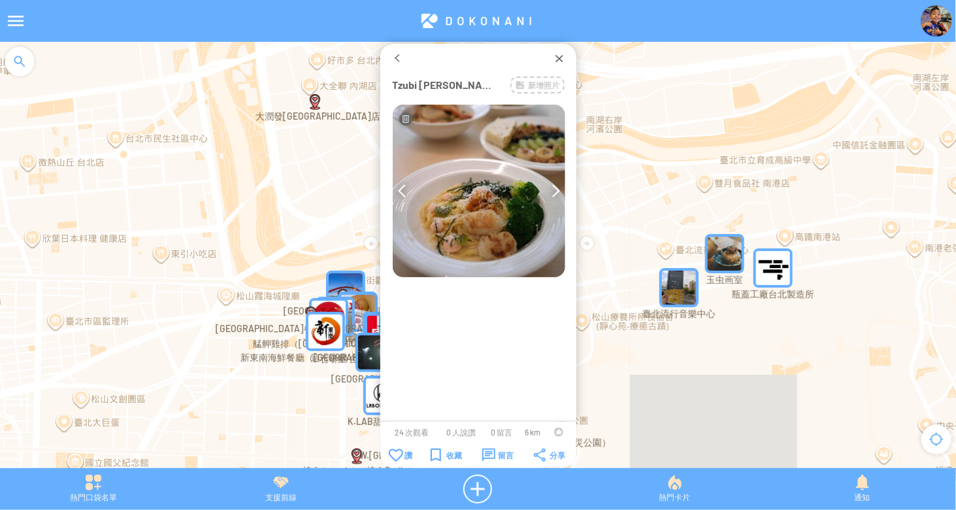
click at [552, 191] on img at bounding box center [556, 190] width 8 height 13
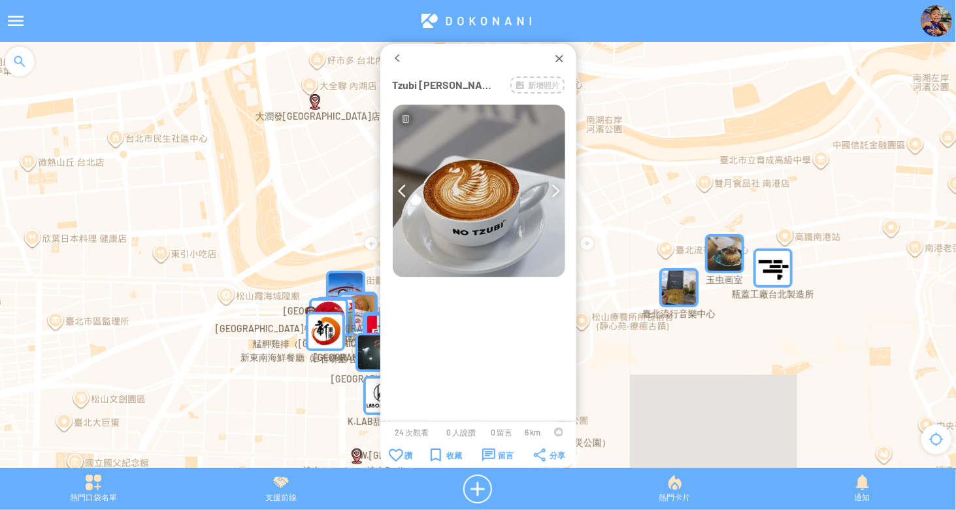
click at [552, 191] on img at bounding box center [556, 190] width 8 height 13
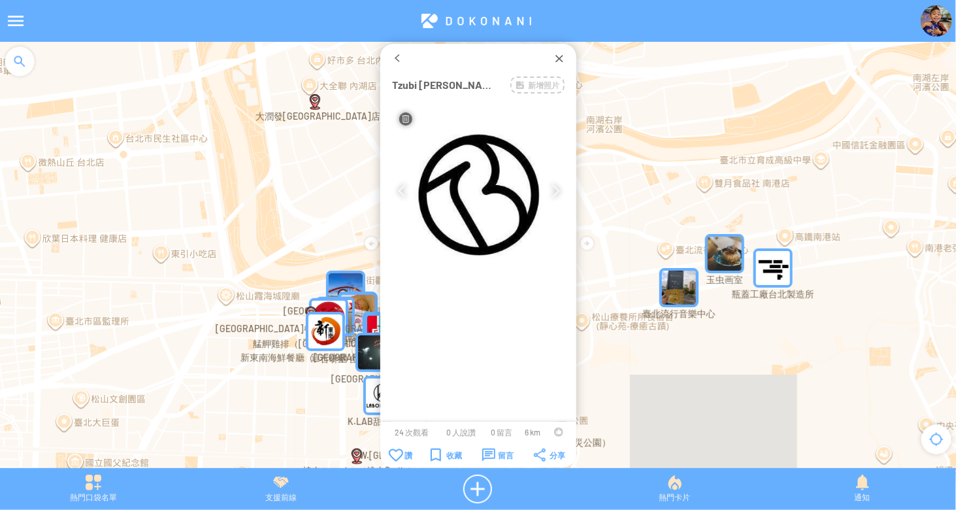
click at [552, 191] on img at bounding box center [556, 190] width 8 height 13
click at [401, 193] on img at bounding box center [402, 190] width 8 height 13
click at [396, 59] on div at bounding box center [397, 58] width 13 height 13
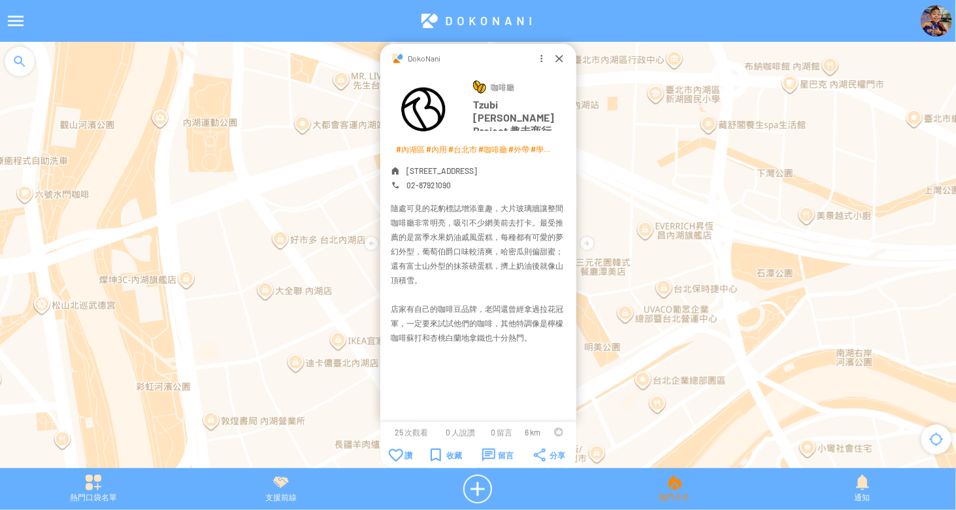
click at [674, 480] on div "熱門卡片" at bounding box center [675, 488] width 188 height 29
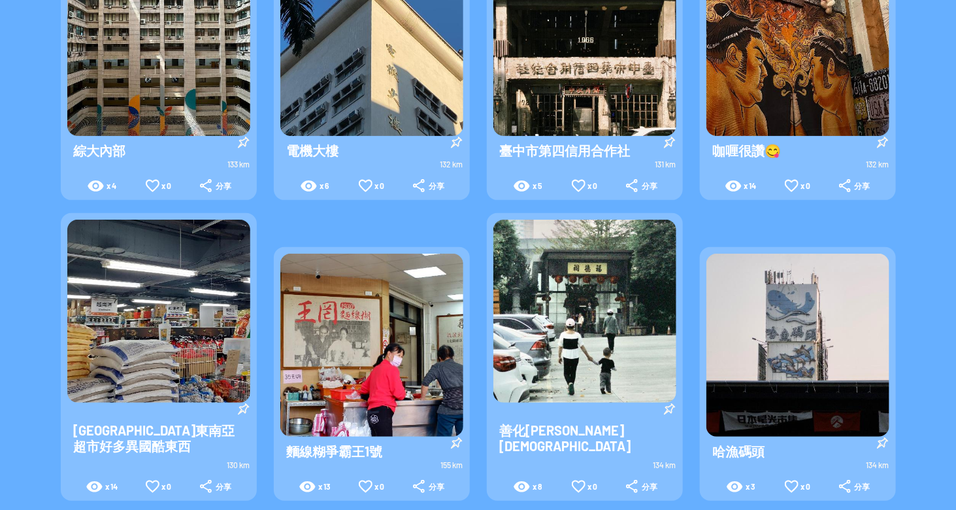
scroll to position [131, 0]
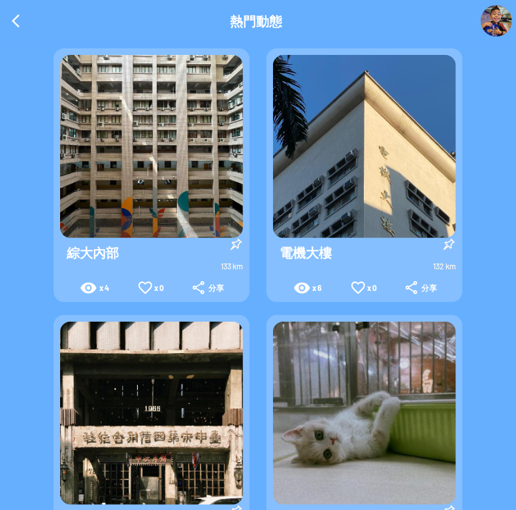
drag, startPoint x: 11, startPoint y: 17, endPoint x: 21, endPoint y: 11, distance: 11.4
click at [11, 17] on div at bounding box center [15, 20] width 31 height 31
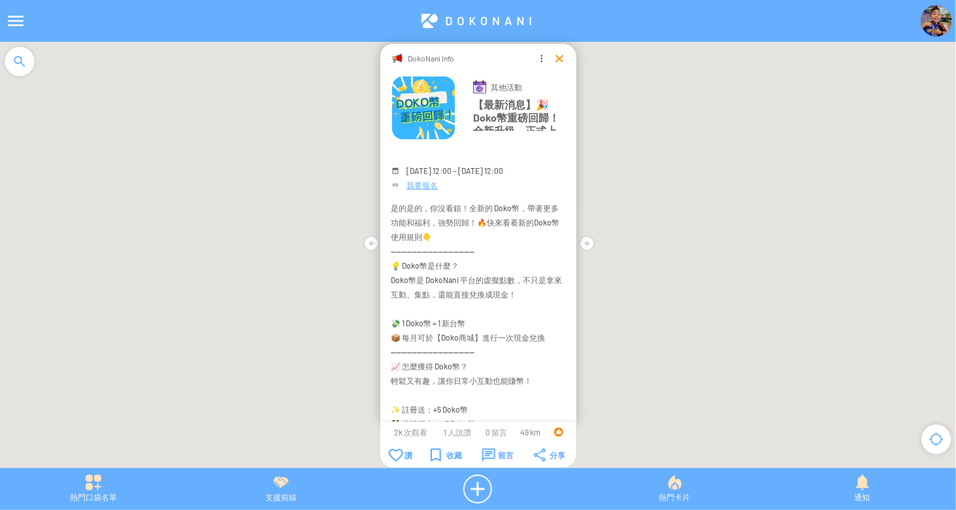
click at [557, 59] on div at bounding box center [559, 58] width 13 height 13
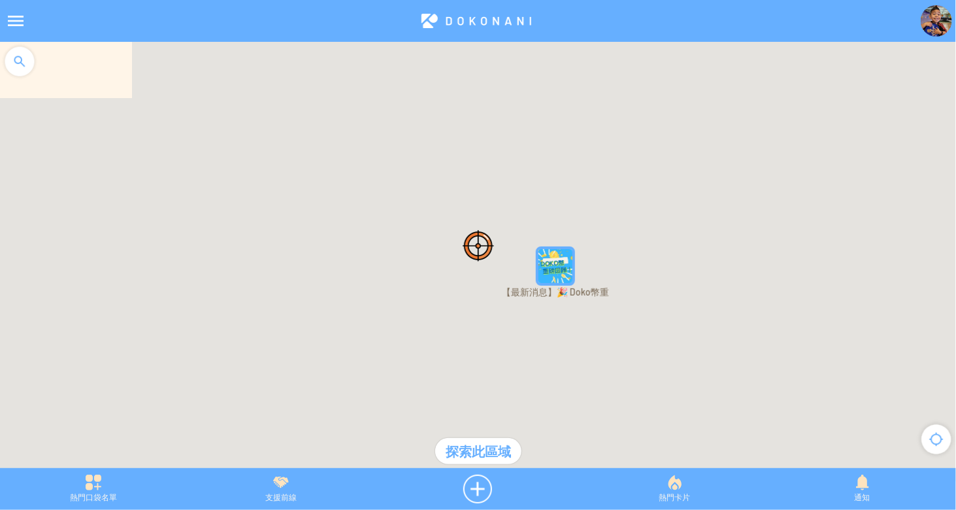
click at [663, 480] on div "熱門卡片" at bounding box center [675, 488] width 188 height 29
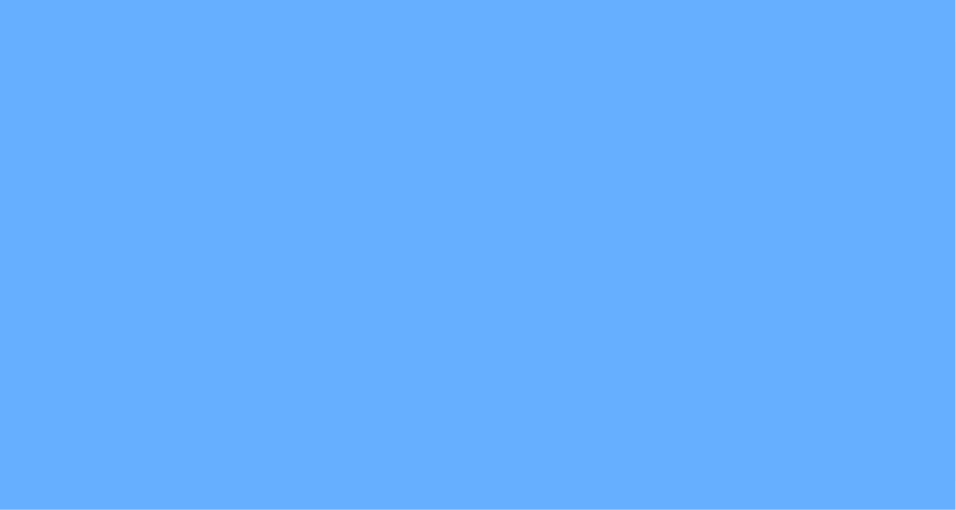
click at [440, 234] on div at bounding box center [478, 255] width 956 height 510
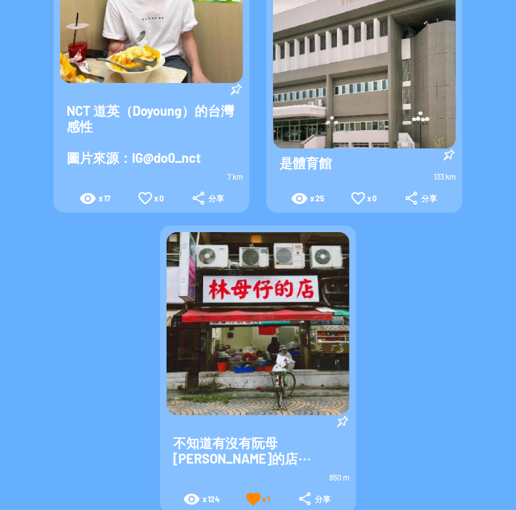
scroll to position [1634, 0]
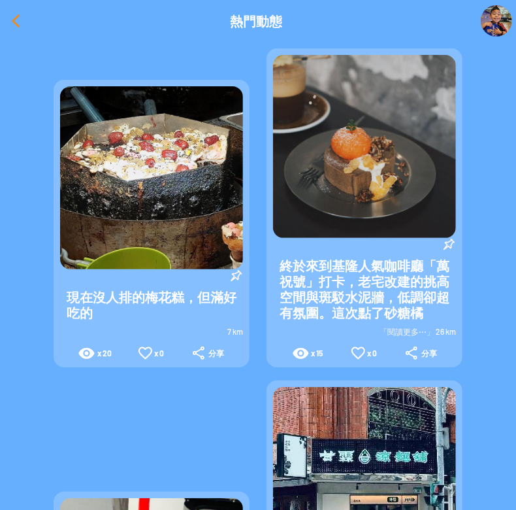
click at [24, 22] on div at bounding box center [15, 20] width 31 height 31
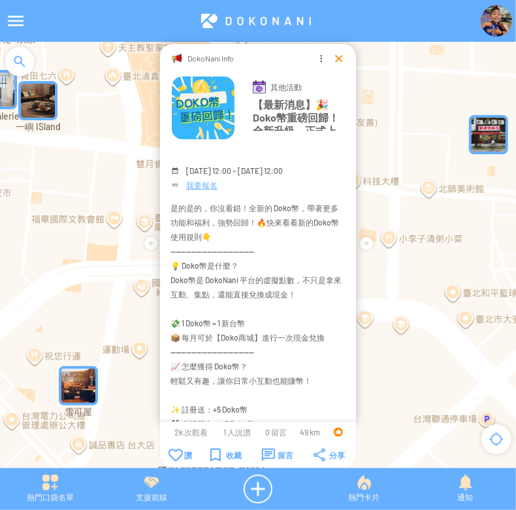
click at [339, 57] on div at bounding box center [339, 58] width 13 height 13
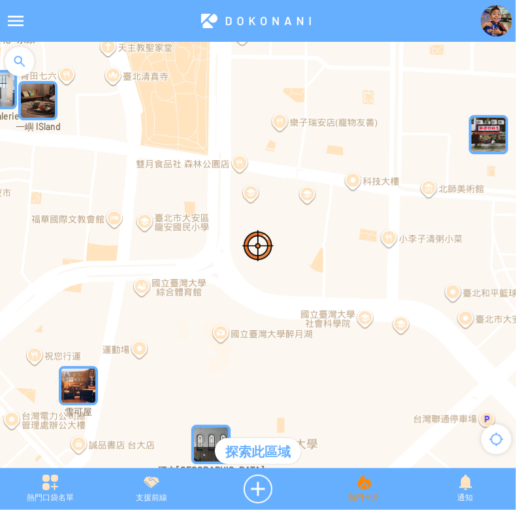
click at [360, 492] on div "熱門卡片" at bounding box center [364, 488] width 101 height 29
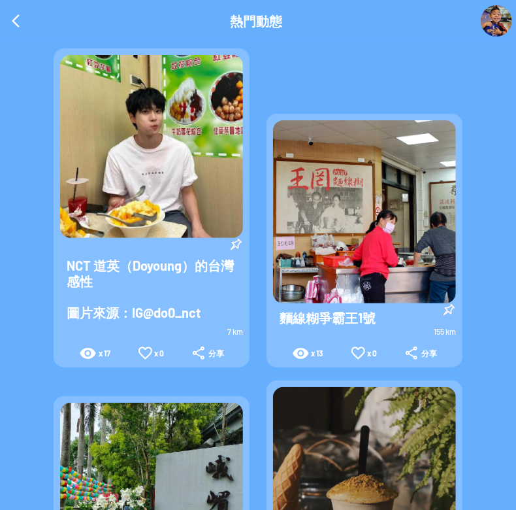
click at [22, 27] on div at bounding box center [15, 20] width 31 height 31
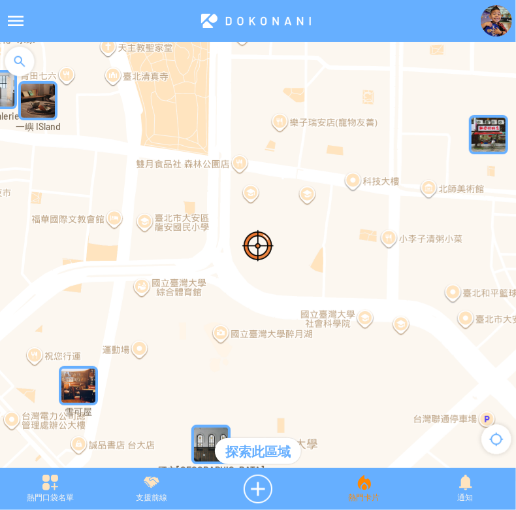
click at [365, 477] on div "熱門卡片" at bounding box center [364, 488] width 101 height 29
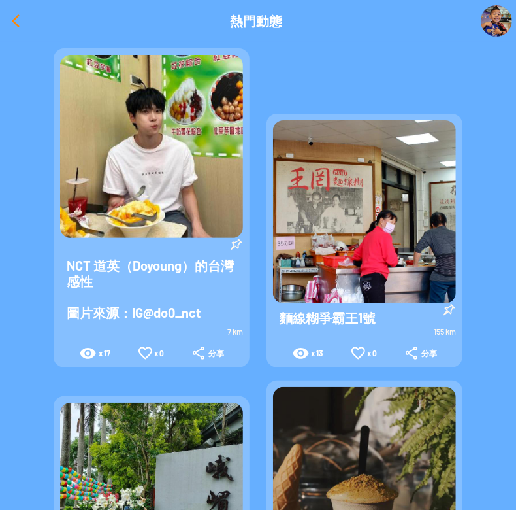
click at [18, 9] on div at bounding box center [15, 20] width 31 height 31
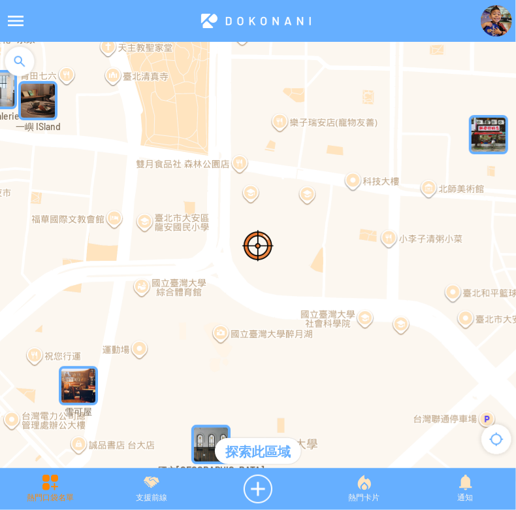
click at [61, 489] on div "熱門口袋名單" at bounding box center [50, 488] width 101 height 29
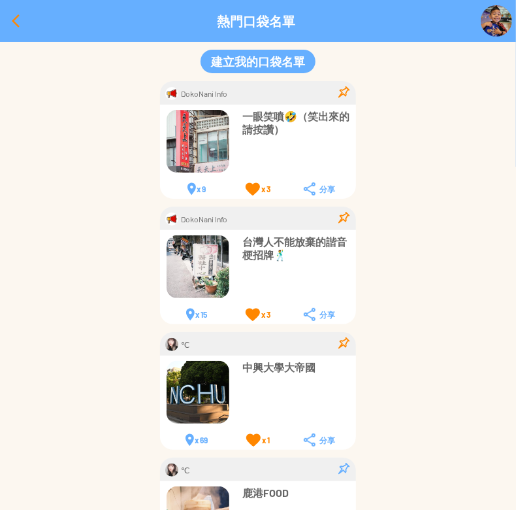
click at [12, 18] on div at bounding box center [15, 20] width 31 height 31
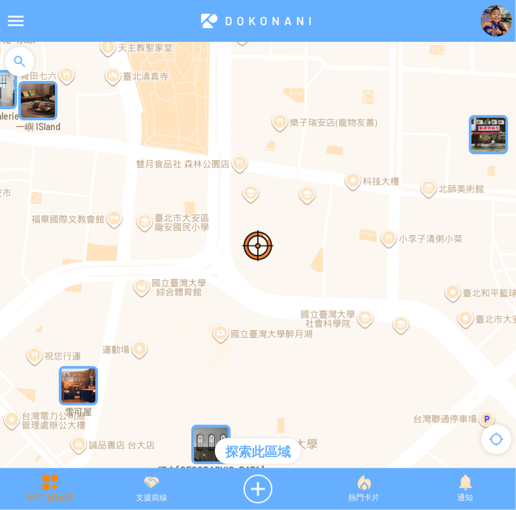
click at [40, 487] on div "熱門口袋名單" at bounding box center [50, 488] width 101 height 29
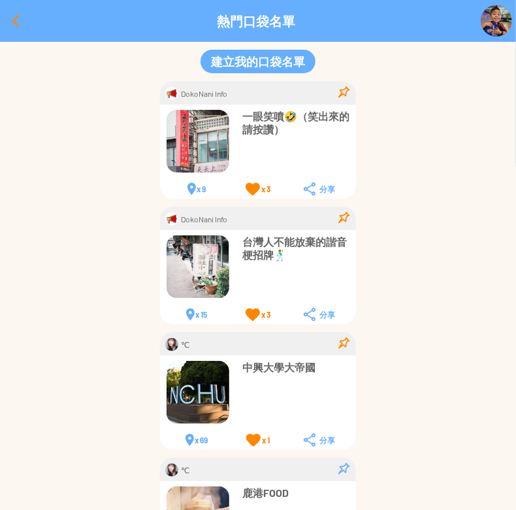
click at [14, 22] on div at bounding box center [15, 20] width 31 height 31
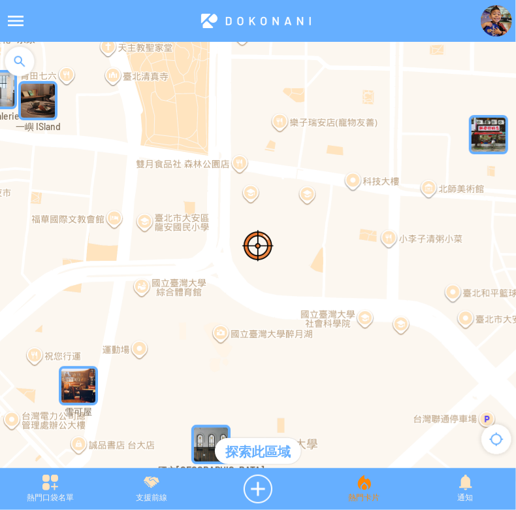
click at [374, 487] on div "熱門卡片" at bounding box center [364, 488] width 101 height 29
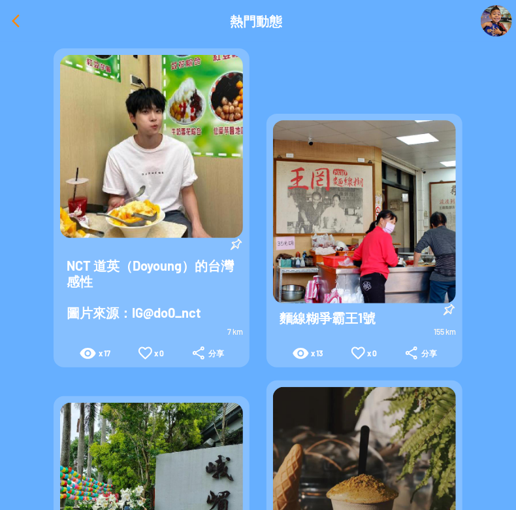
click at [13, 18] on div at bounding box center [15, 20] width 31 height 31
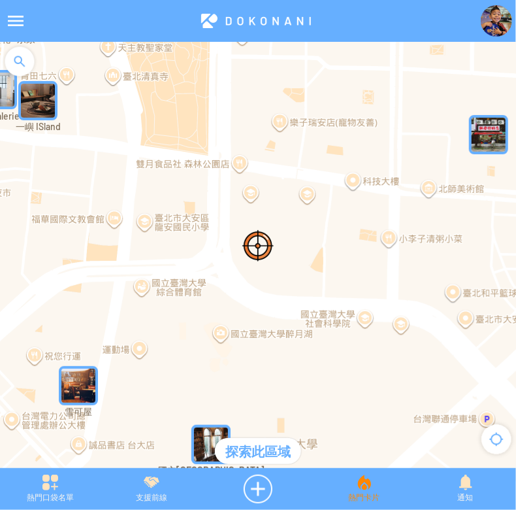
click at [366, 487] on div "熱門卡片" at bounding box center [364, 488] width 101 height 29
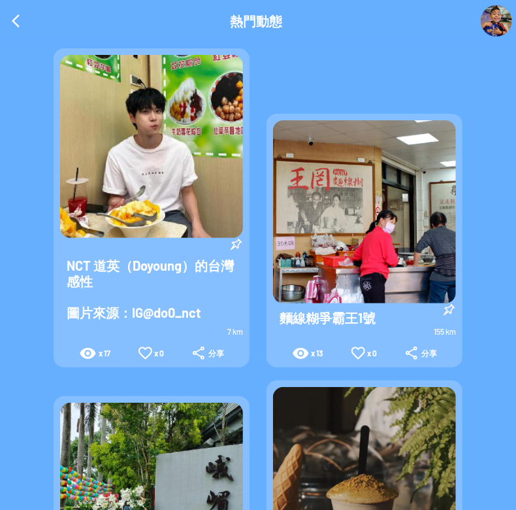
drag, startPoint x: 5, startPoint y: 10, endPoint x: 27, endPoint y: 10, distance: 22.2
click at [6, 10] on div at bounding box center [15, 20] width 31 height 31
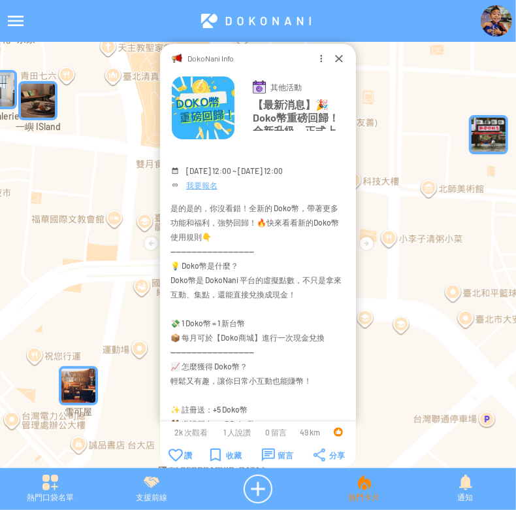
click at [359, 478] on div "熱門卡片" at bounding box center [364, 488] width 101 height 29
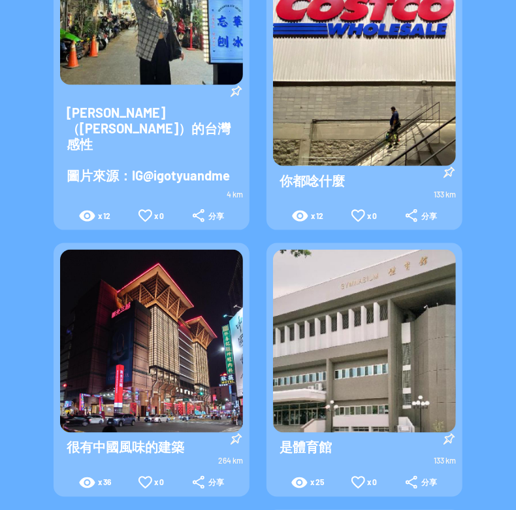
scroll to position [654, 0]
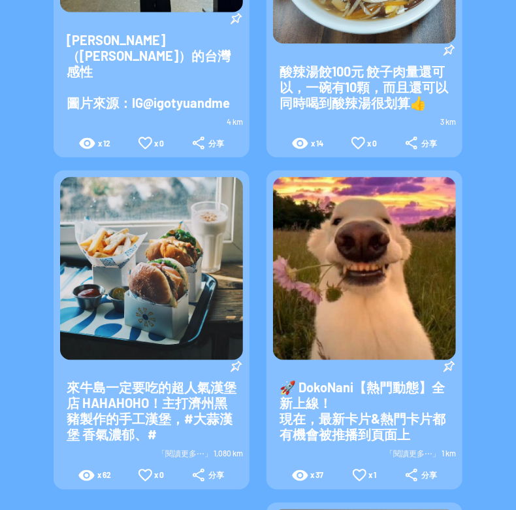
scroll to position [327, 0]
